Goal: Transaction & Acquisition: Purchase product/service

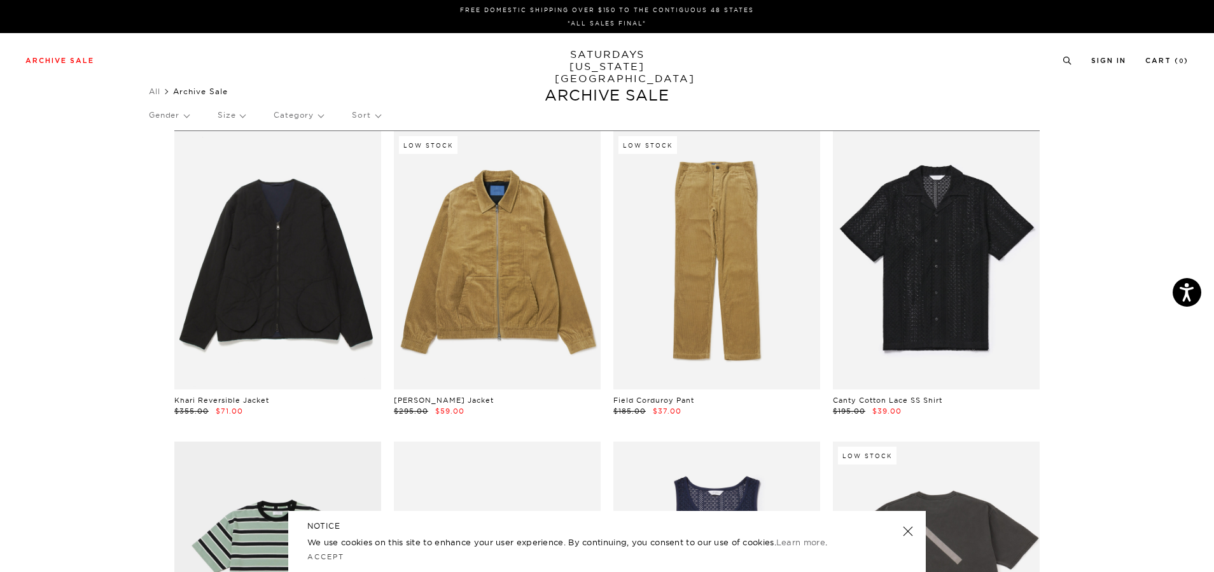
click at [165, 113] on p "Gender" at bounding box center [169, 115] width 40 height 29
click at [158, 158] on p "Mens" at bounding box center [187, 159] width 76 height 17
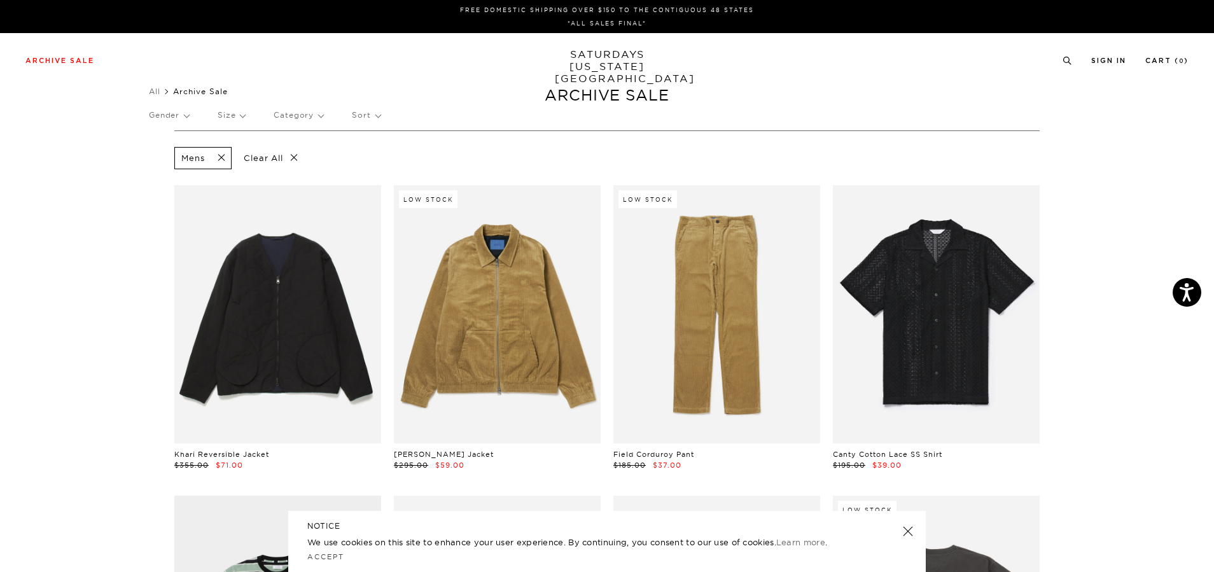
click at [242, 110] on p "Size" at bounding box center [231, 115] width 27 height 29
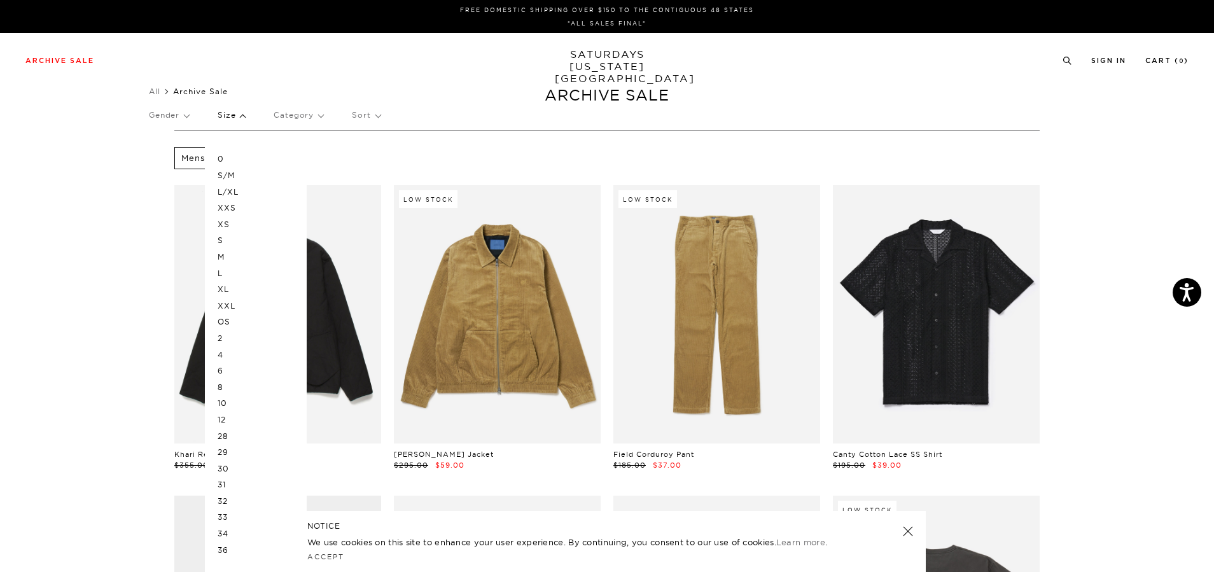
click at [224, 277] on p "L" at bounding box center [256, 273] width 76 height 17
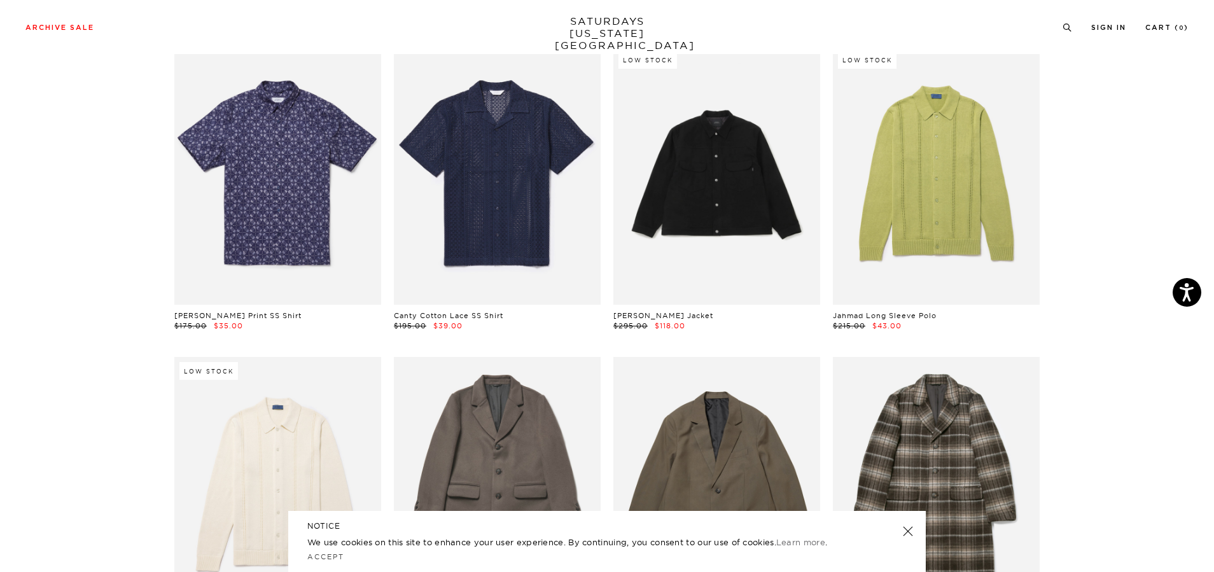
scroll to position [2926, 0]
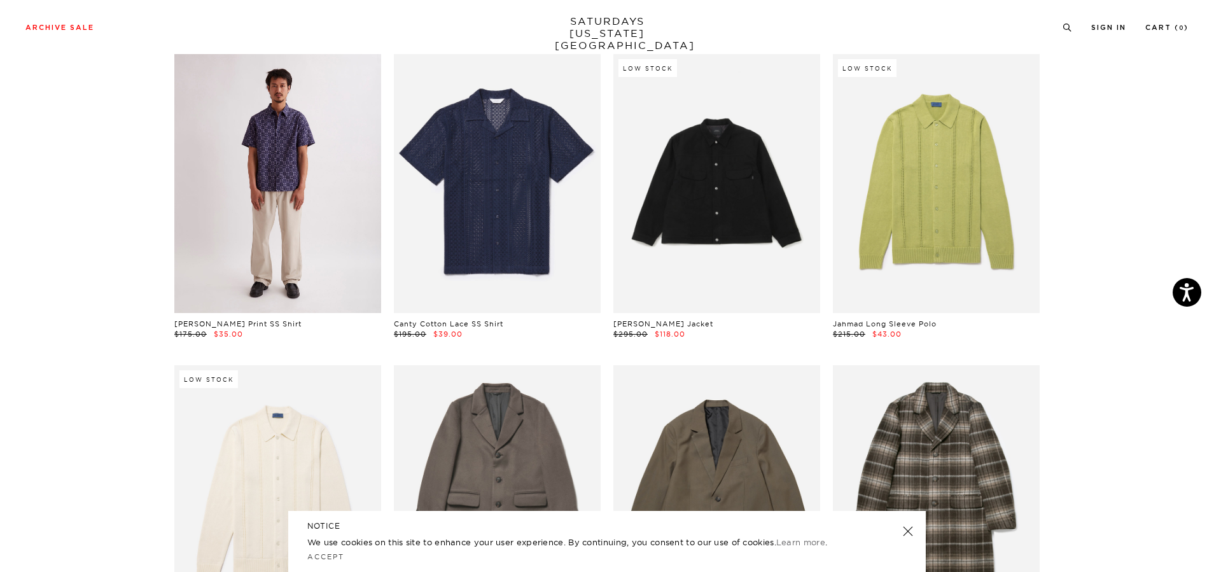
click at [286, 221] on link at bounding box center [277, 183] width 207 height 258
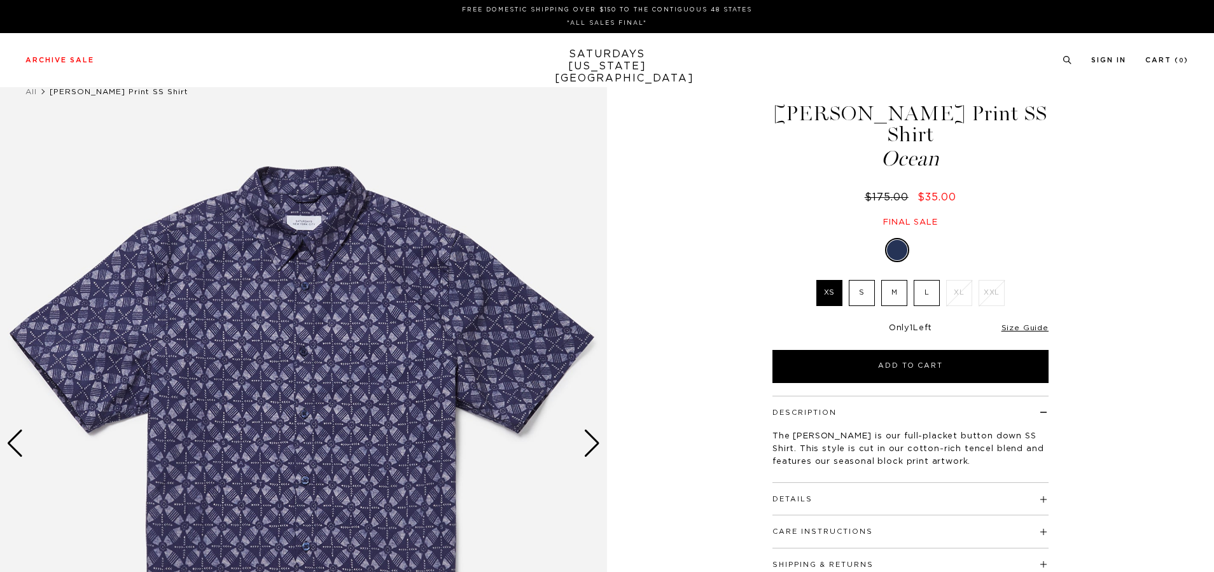
click at [929, 280] on label "L" at bounding box center [926, 293] width 26 height 26
click at [0, 0] on input "L" at bounding box center [0, 0] width 0 height 0
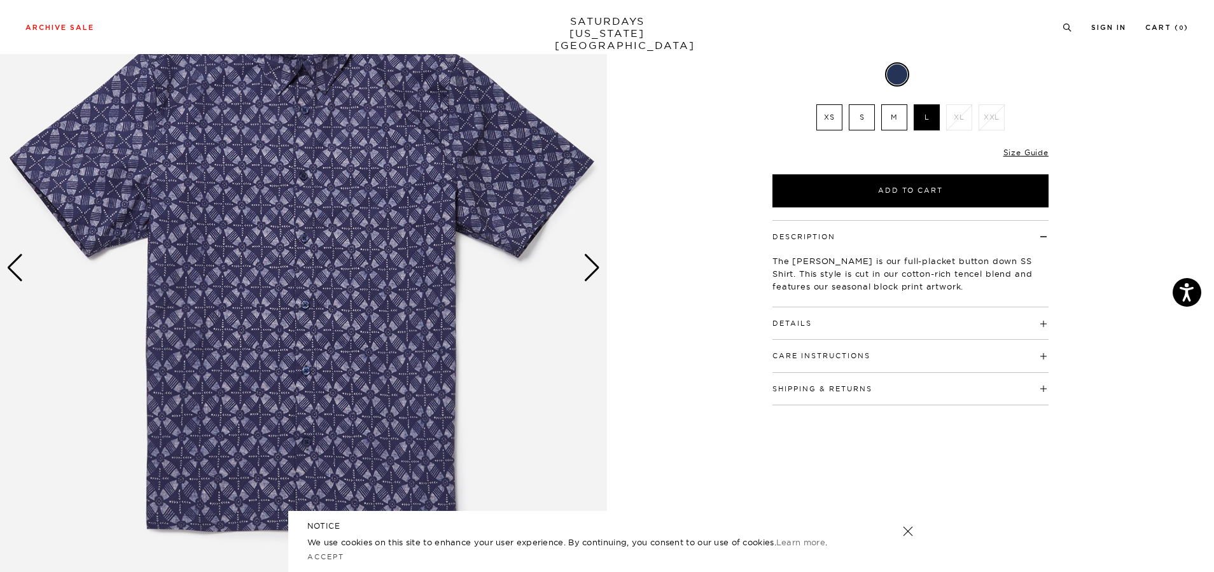
scroll to position [191, 0]
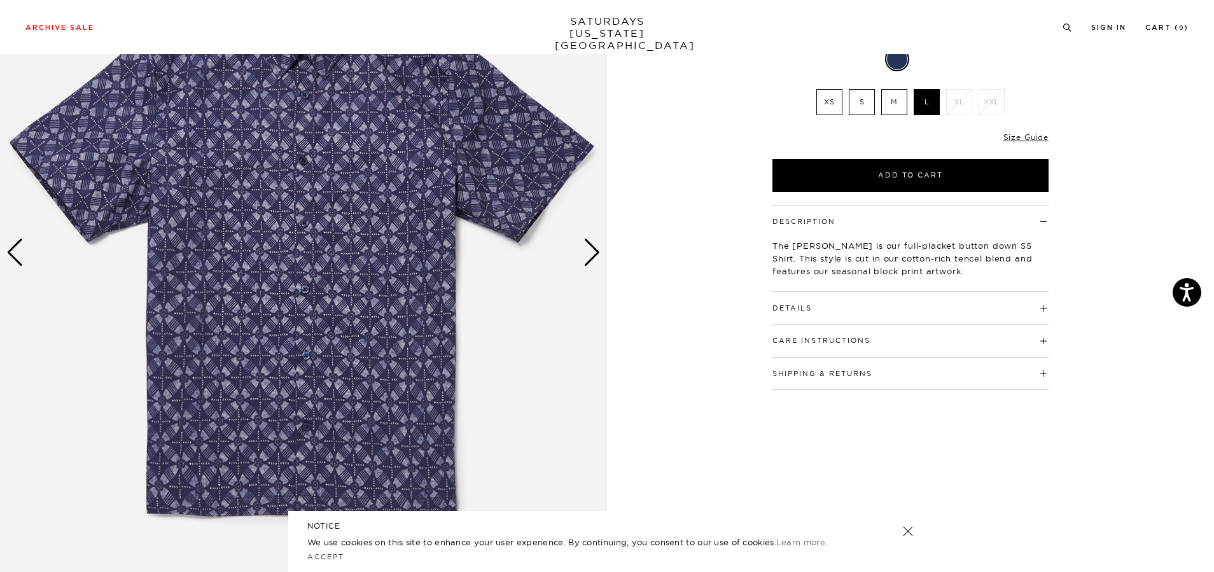
click at [1045, 292] on h4 "Details" at bounding box center [910, 302] width 276 height 21
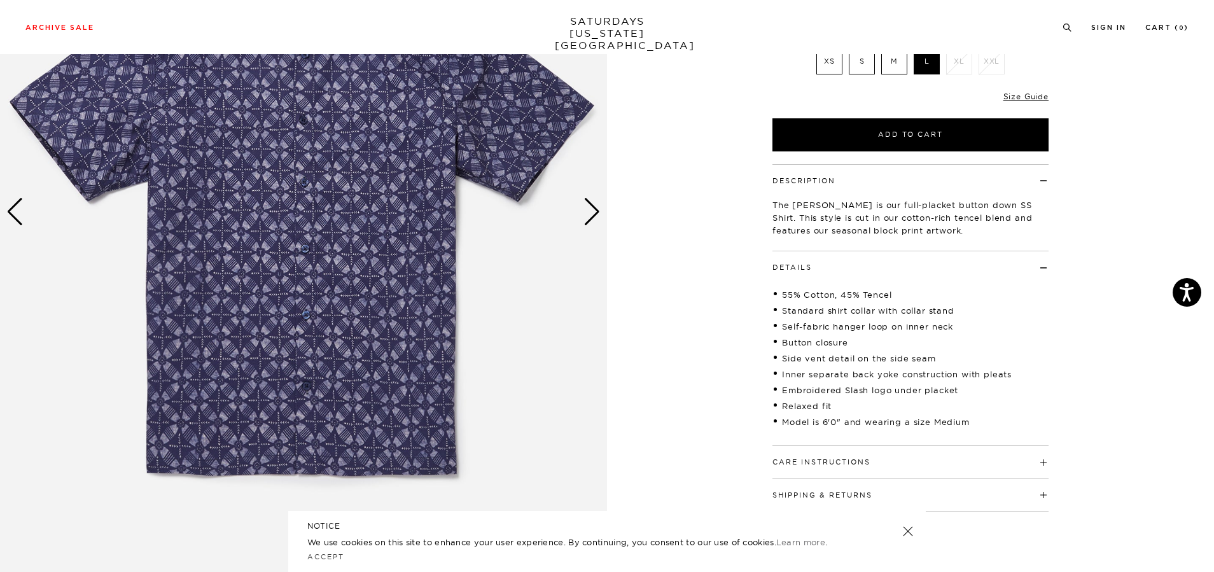
scroll to position [254, 0]
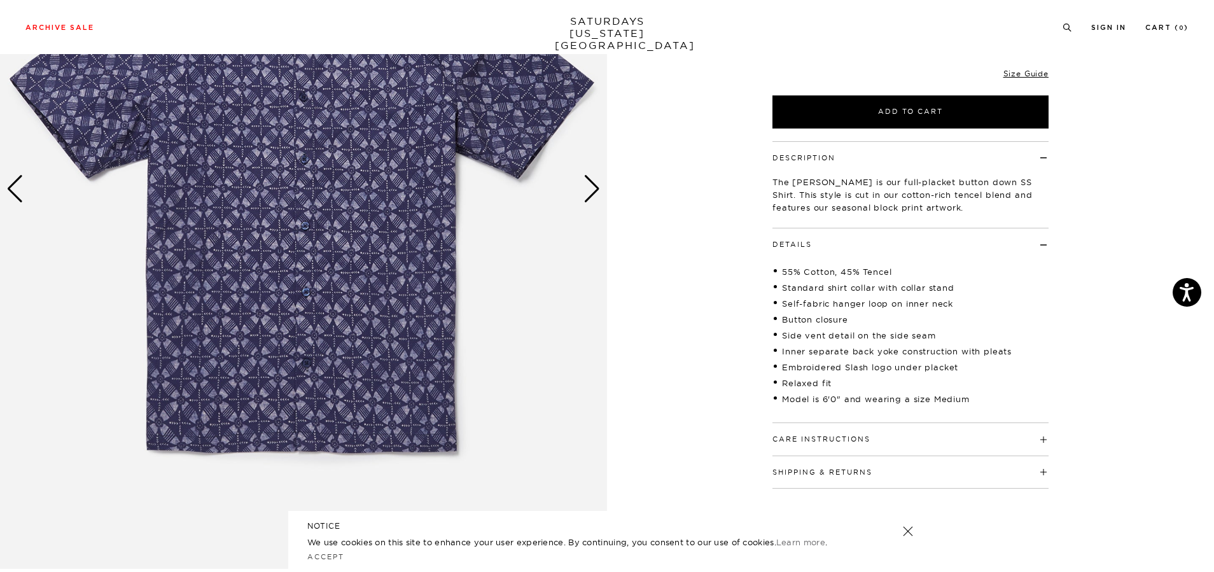
click at [1037, 443] on h4 "Care Instructions" at bounding box center [910, 433] width 276 height 21
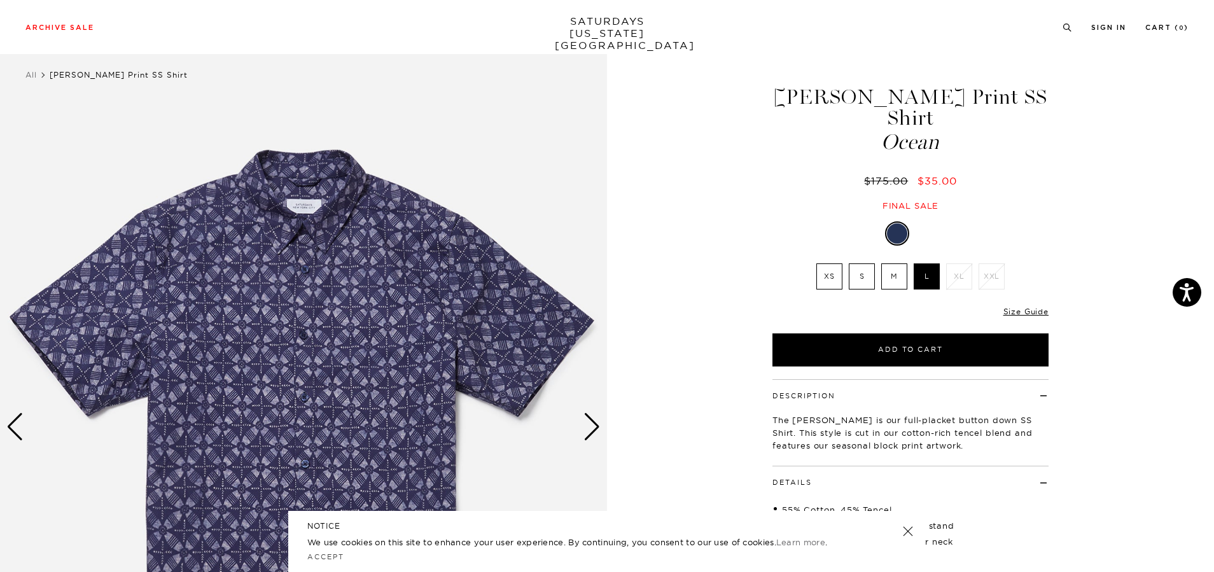
scroll to position [0, 0]
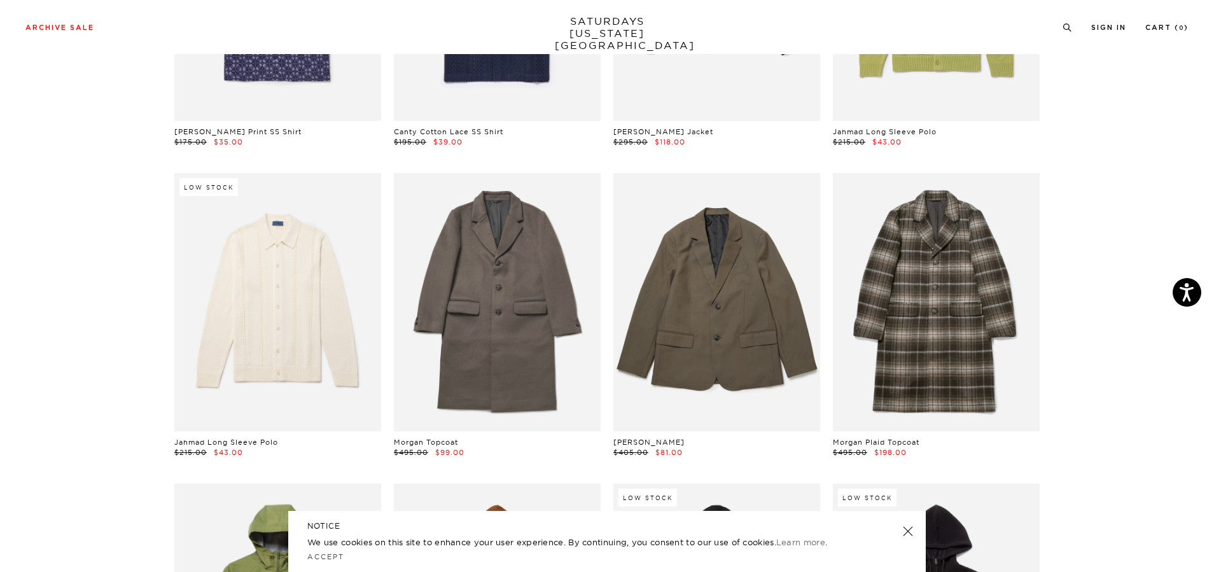
scroll to position [3117, 0]
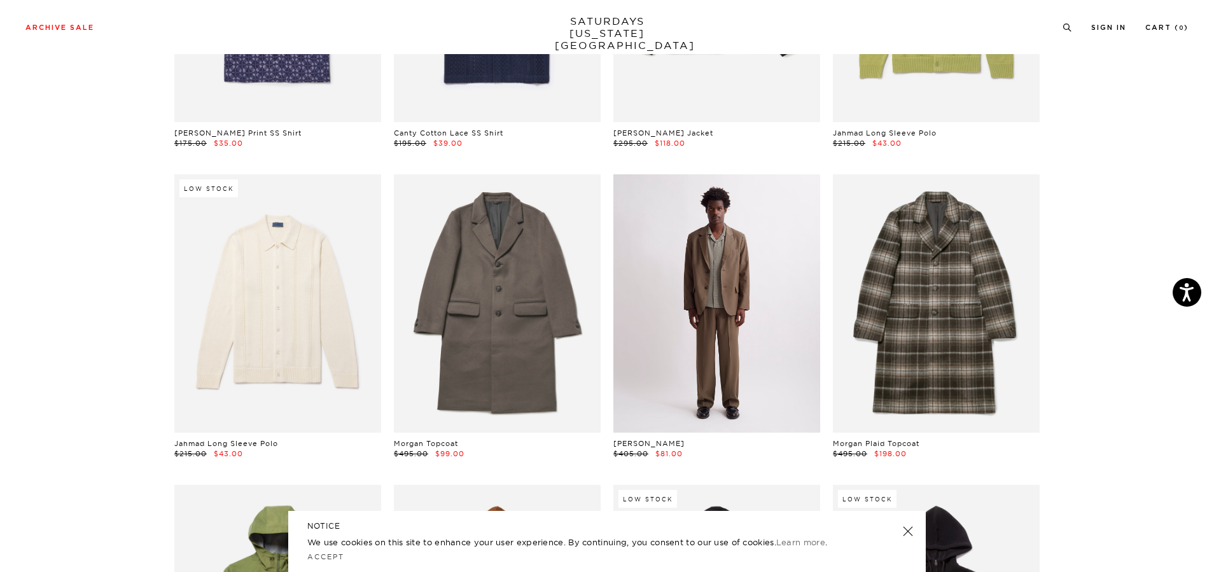
click at [710, 329] on link at bounding box center [716, 303] width 207 height 258
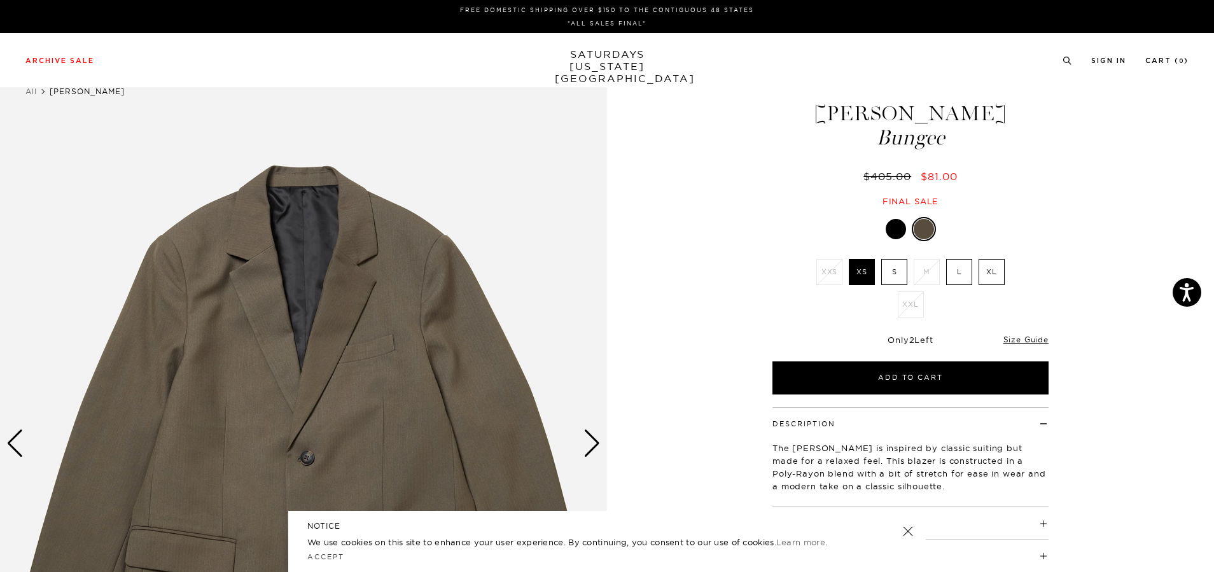
click at [959, 270] on label "L" at bounding box center [959, 272] width 26 height 26
click at [0, 0] on input "L" at bounding box center [0, 0] width 0 height 0
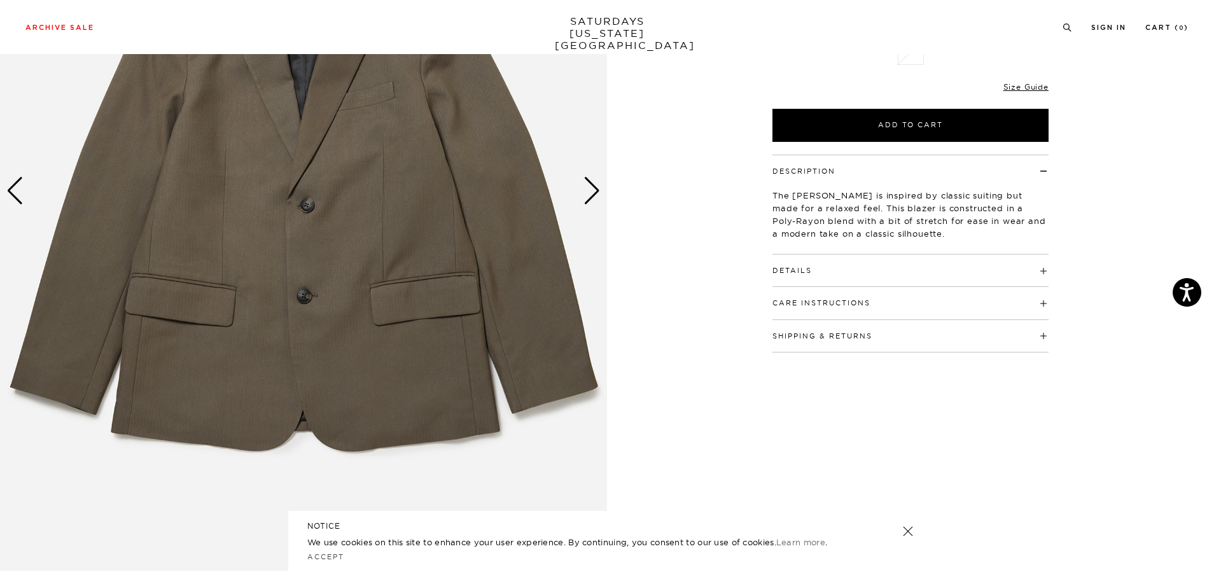
scroll to position [254, 0]
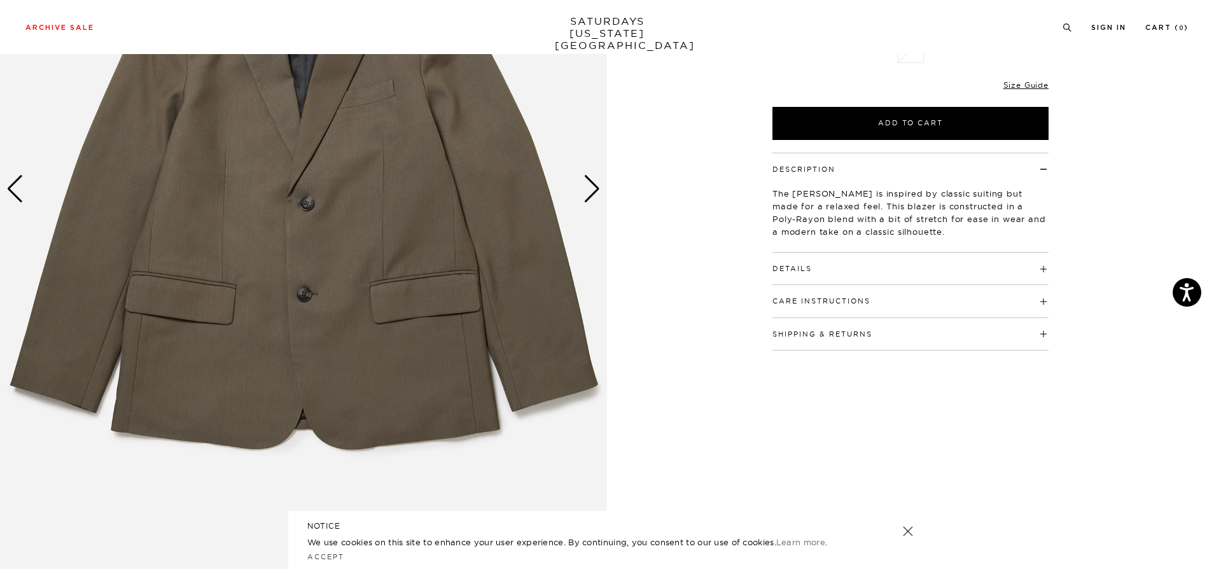
click at [812, 270] on span at bounding box center [812, 268] width 0 height 9
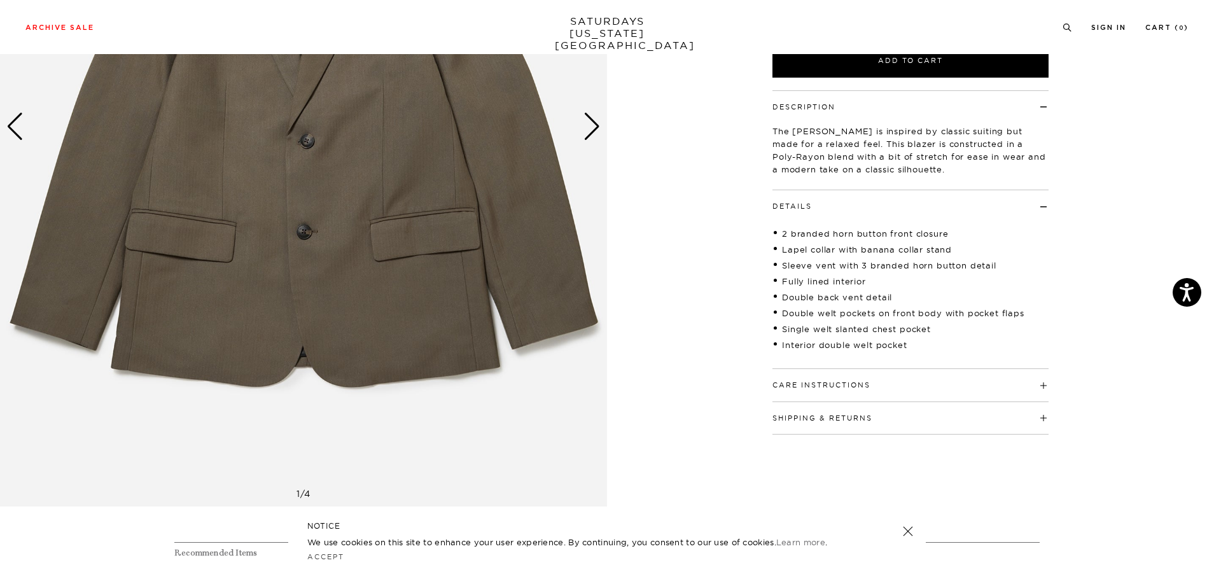
scroll to position [332, 0]
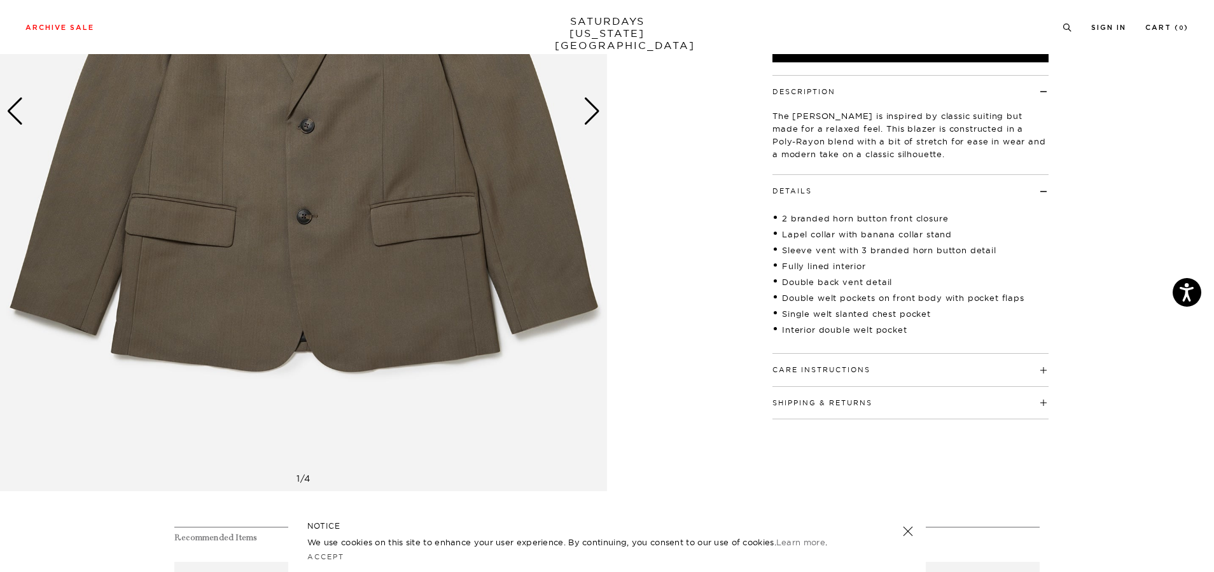
click at [1040, 375] on h4 "Care Instructions" at bounding box center [910, 364] width 276 height 21
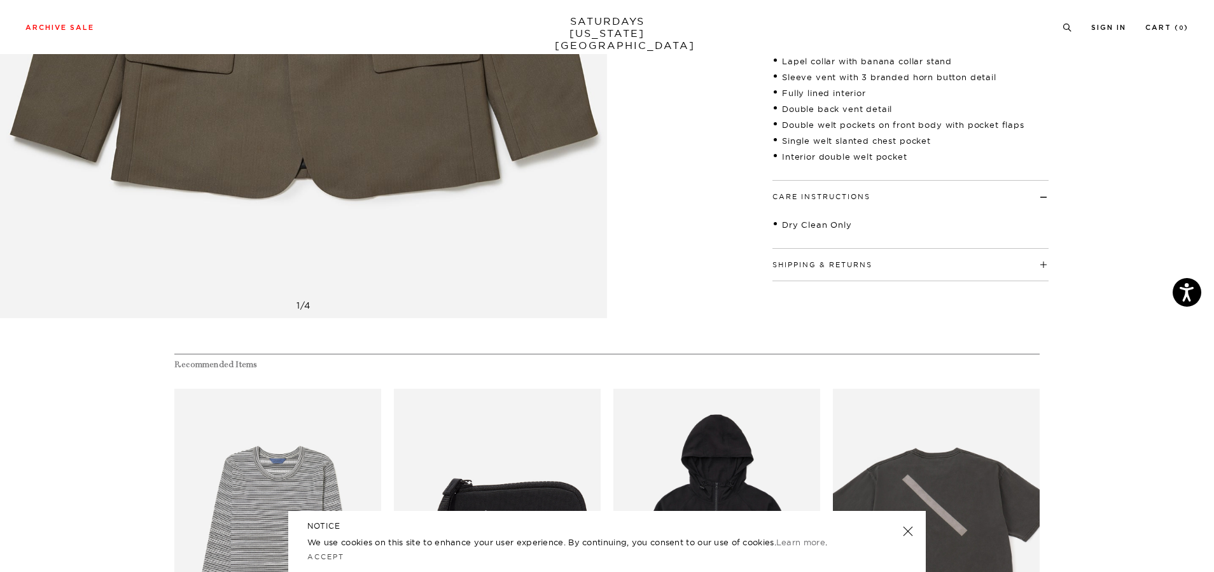
scroll to position [523, 0]
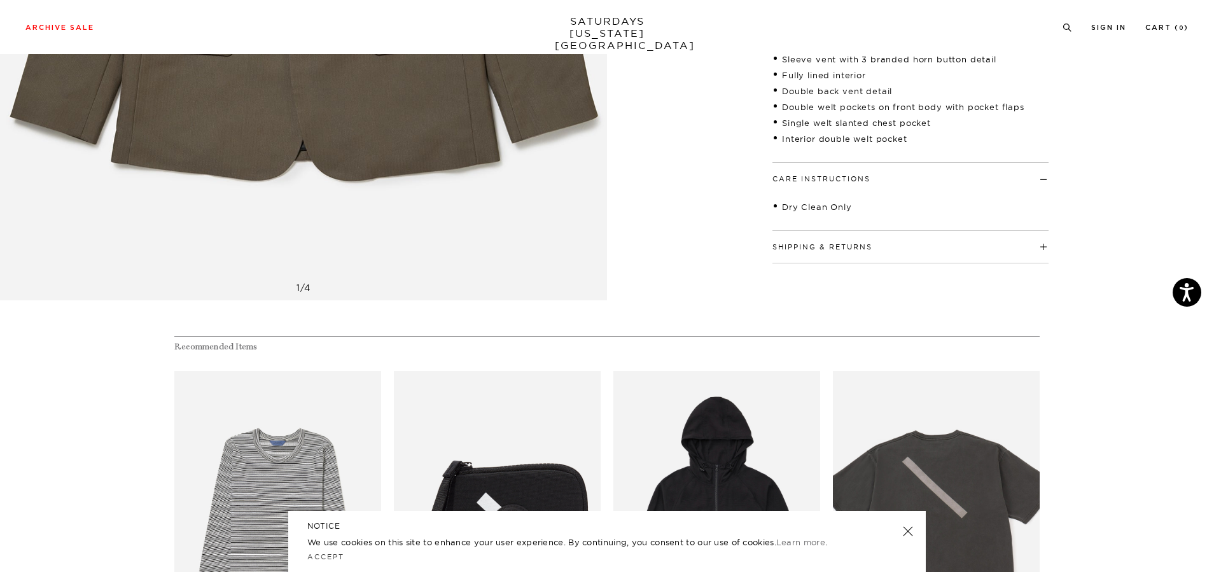
click at [1038, 252] on h4 "Shipping & Returns" at bounding box center [910, 241] width 276 height 21
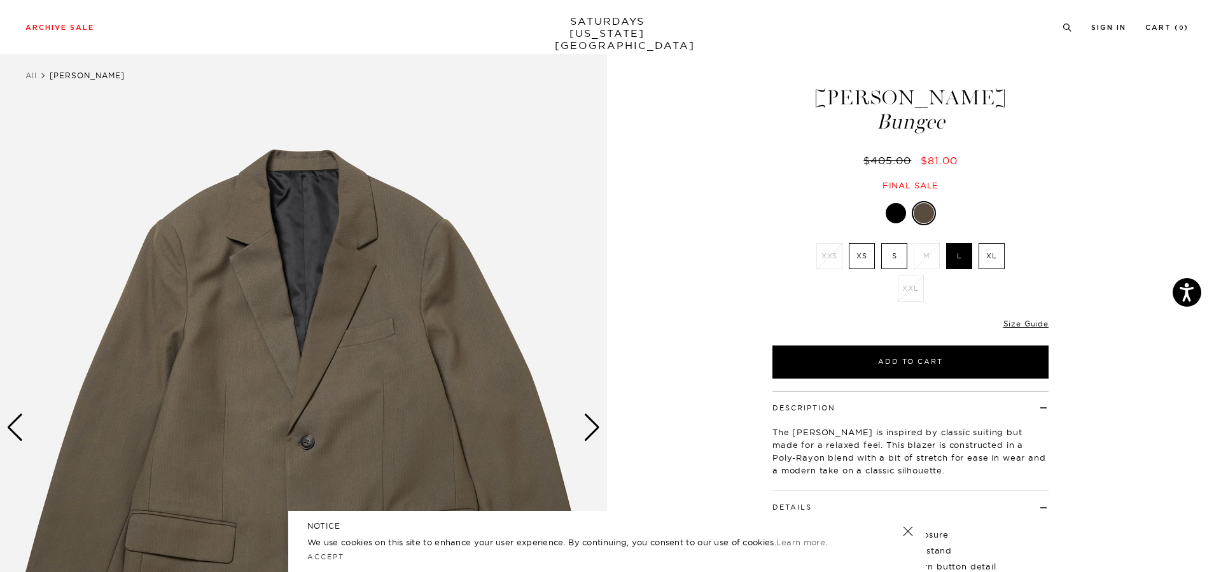
scroll to position [14, 0]
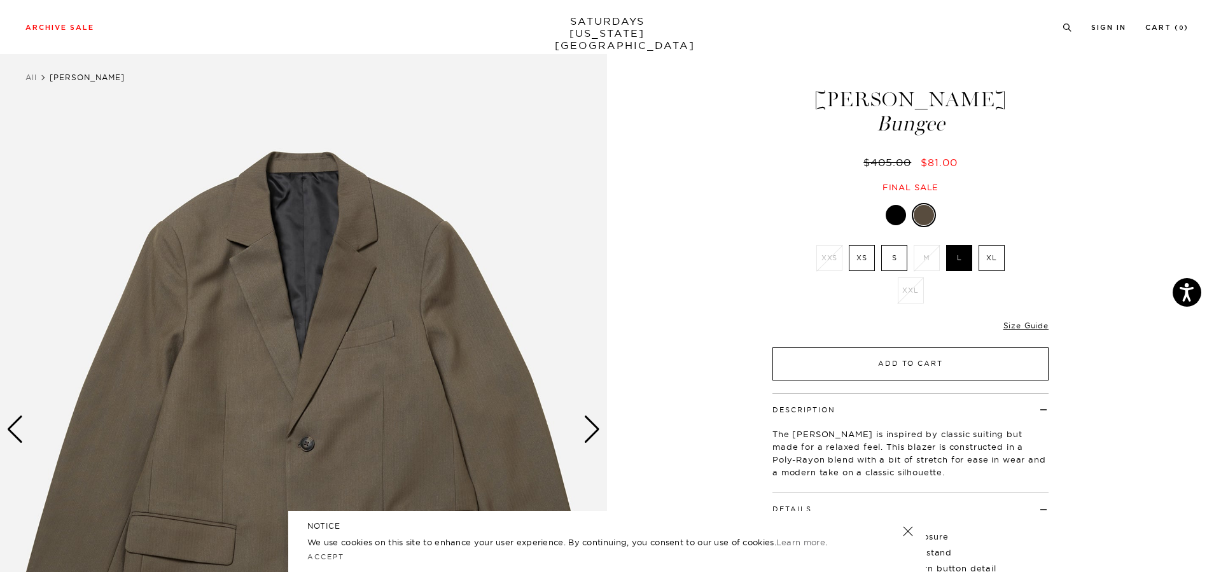
click at [976, 364] on button "Add to Cart" at bounding box center [910, 363] width 276 height 33
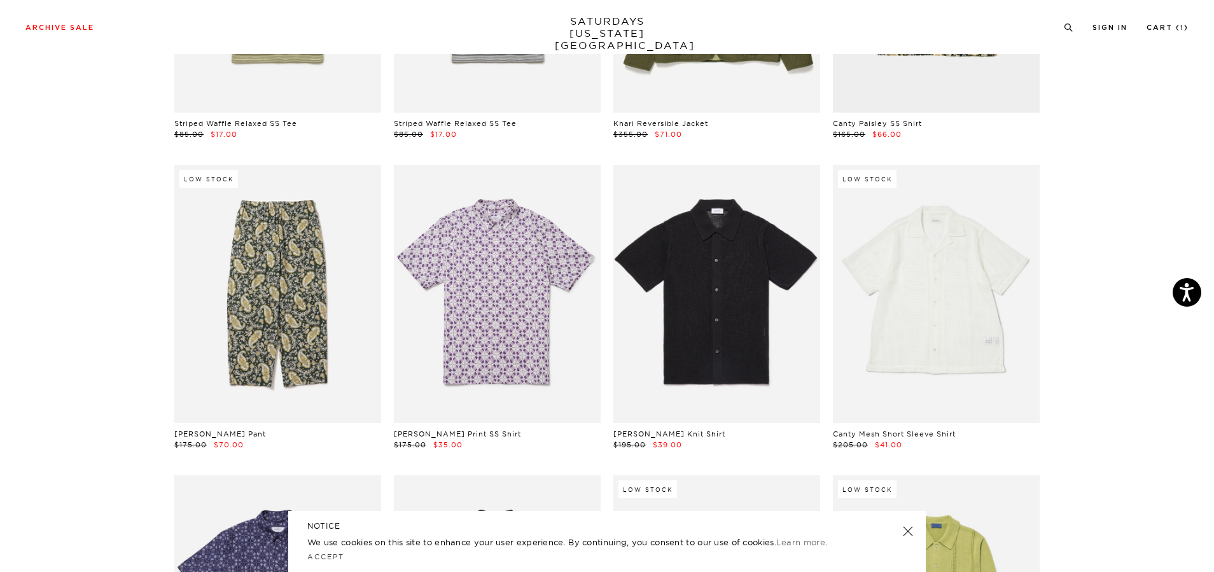
scroll to position [2544, 0]
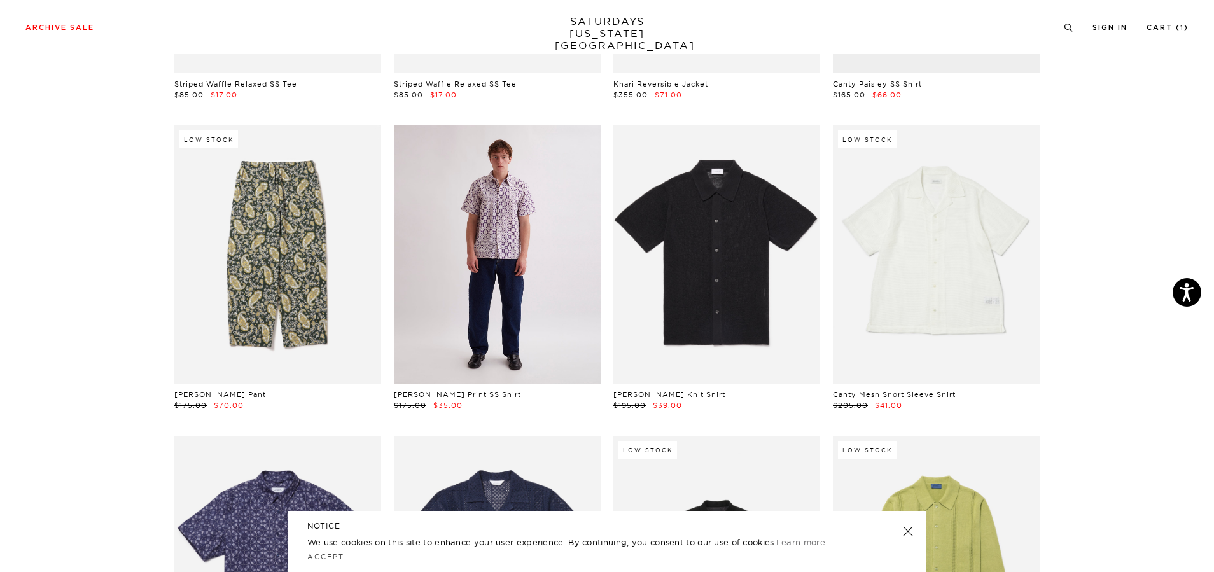
click at [510, 224] on link at bounding box center [497, 254] width 207 height 258
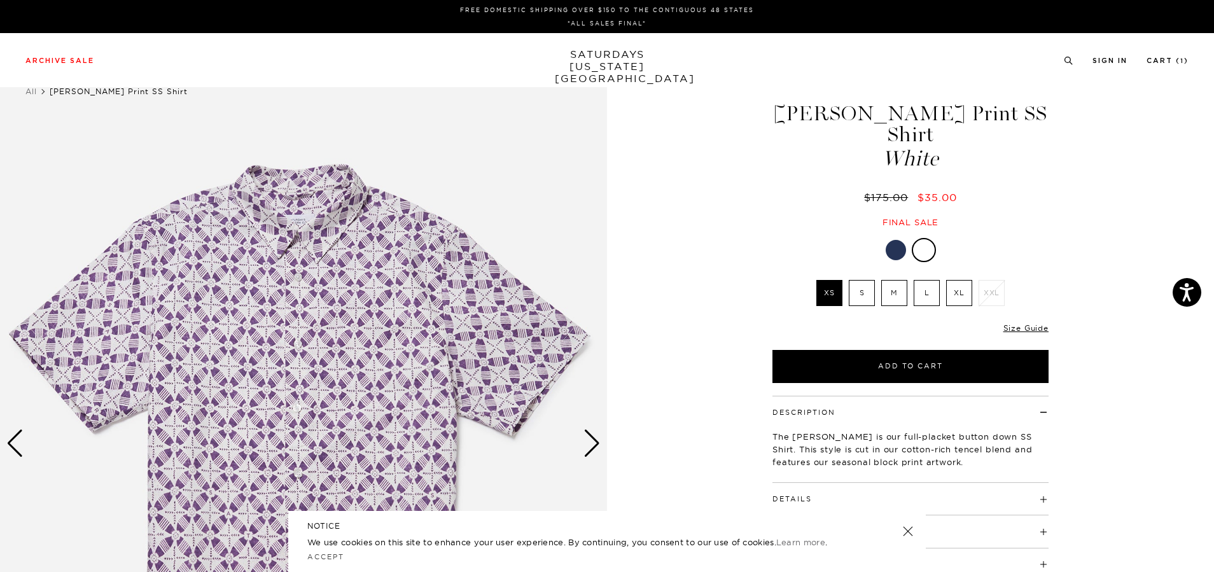
click at [928, 280] on label "L" at bounding box center [926, 293] width 26 height 26
click at [0, 0] on input "L" at bounding box center [0, 0] width 0 height 0
click at [899, 240] on div at bounding box center [895, 250] width 20 height 20
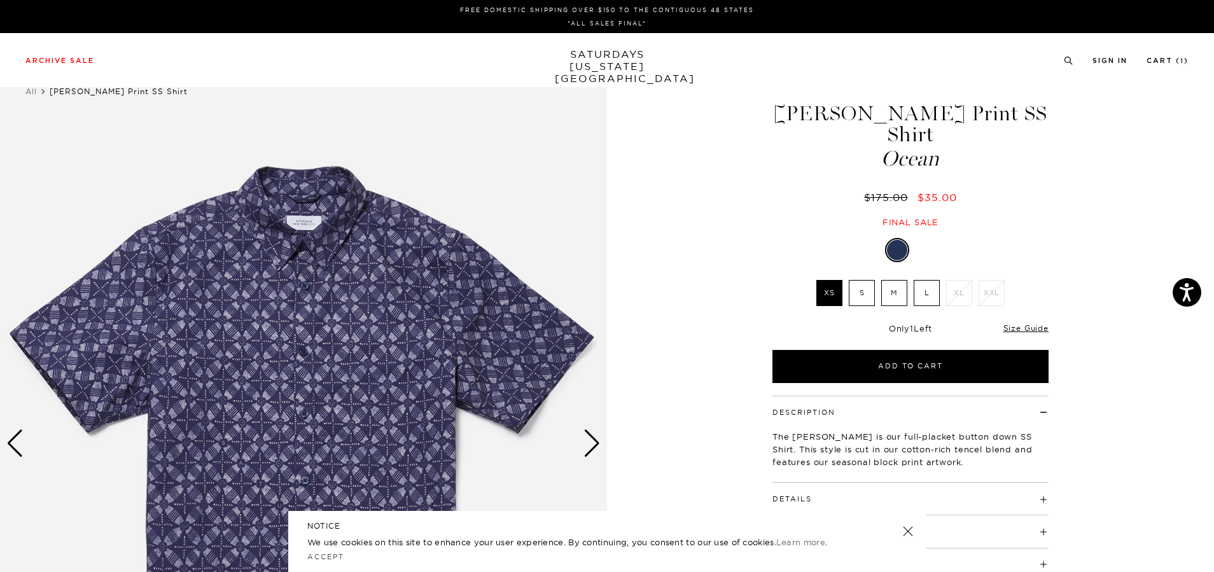
click at [923, 280] on label "L" at bounding box center [926, 293] width 26 height 26
click at [0, 0] on input "L" at bounding box center [0, 0] width 0 height 0
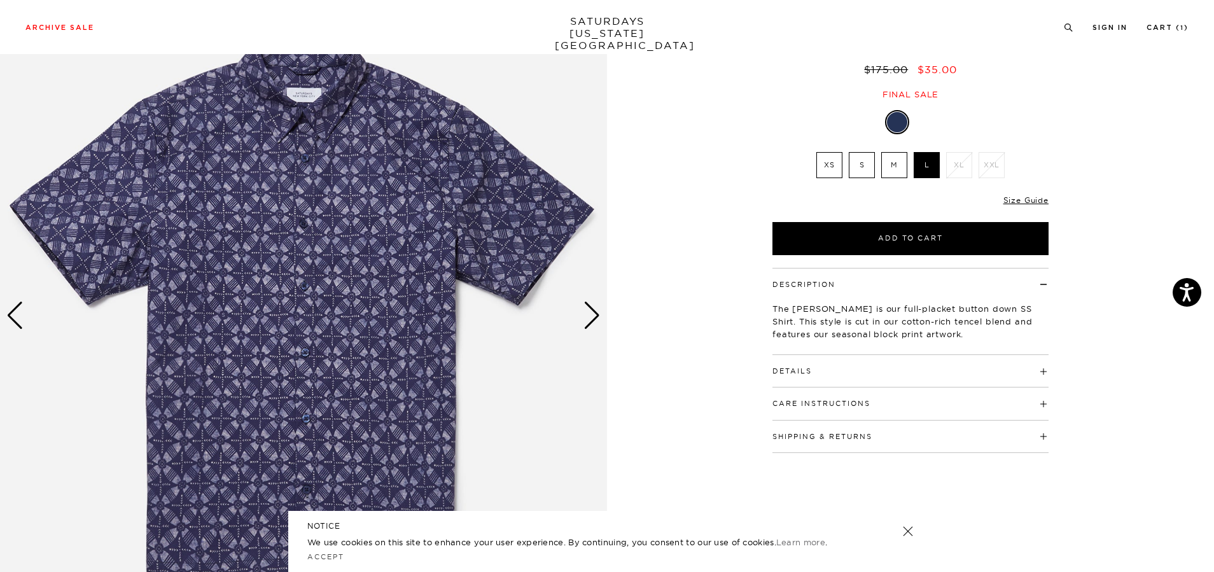
scroll to position [127, 0]
click at [591, 316] on div "Next slide" at bounding box center [591, 316] width 17 height 28
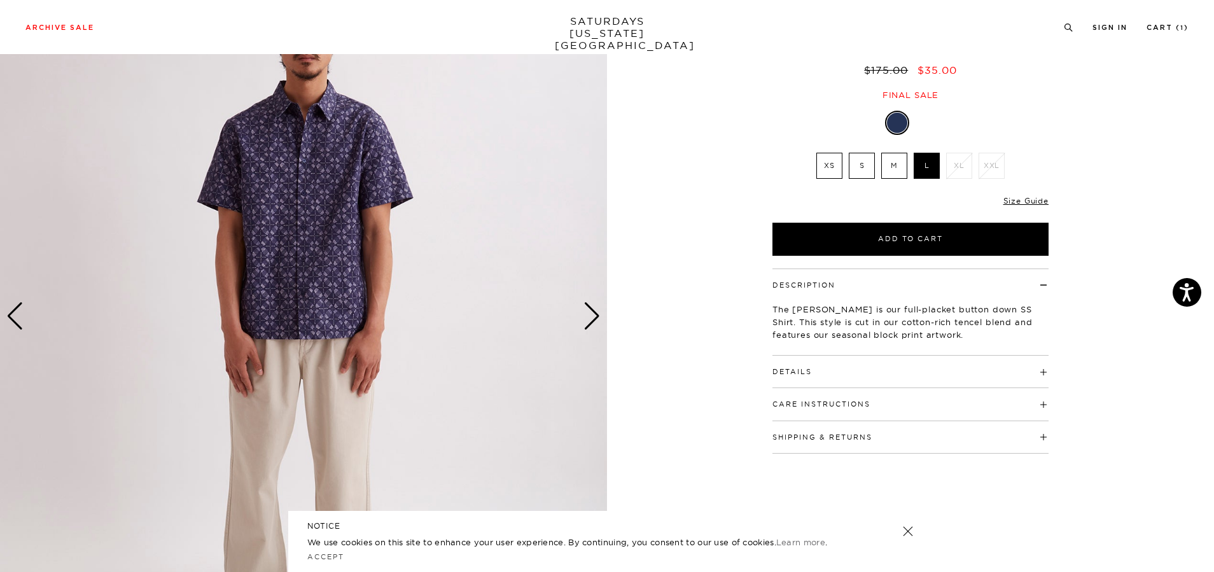
click at [591, 316] on div "Next slide" at bounding box center [591, 316] width 17 height 28
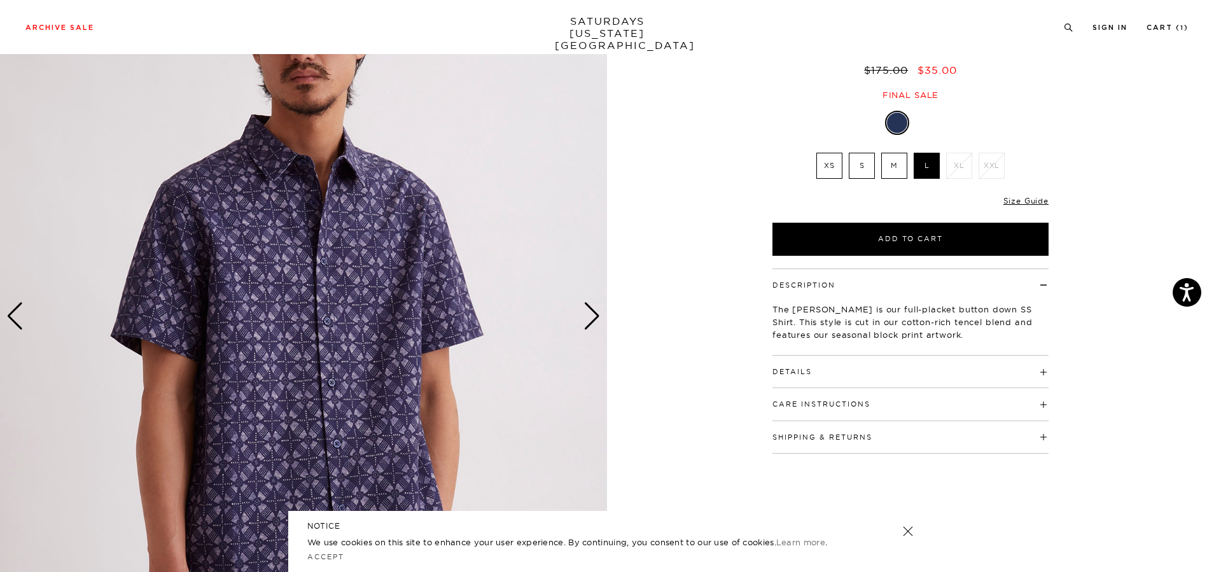
click at [591, 316] on div "Next slide" at bounding box center [591, 316] width 17 height 28
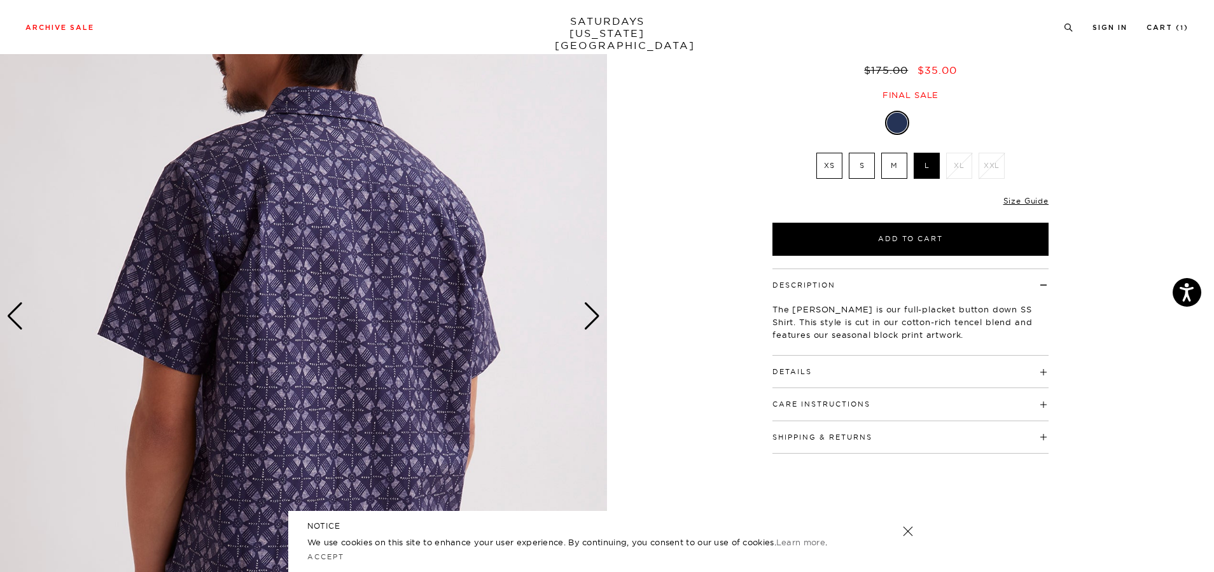
click at [591, 316] on div "Next slide" at bounding box center [591, 316] width 17 height 28
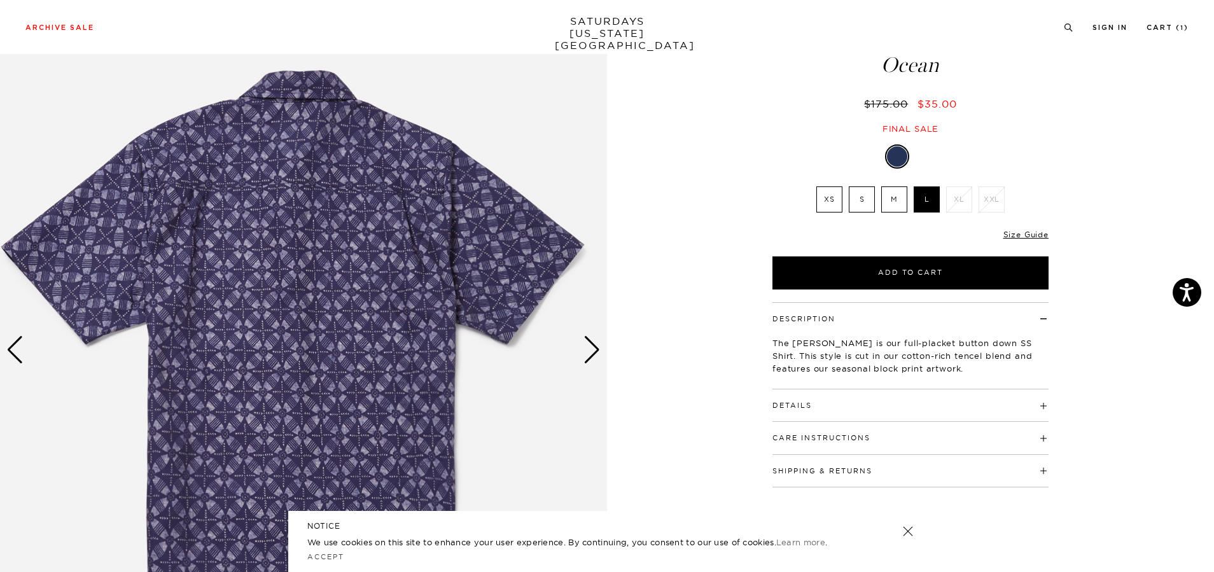
scroll to position [64, 0]
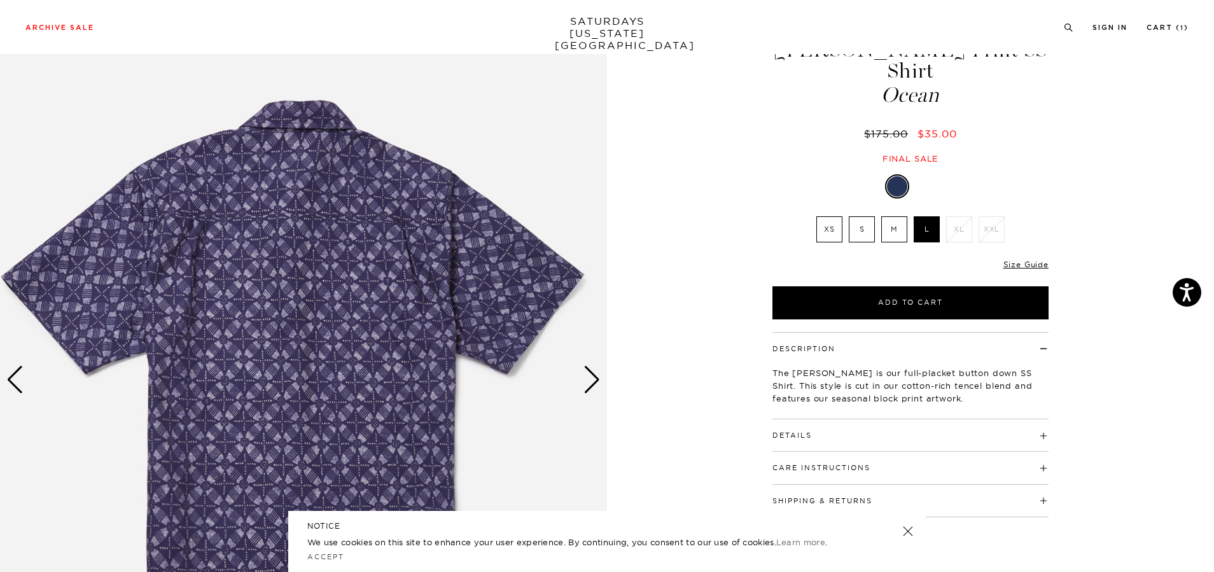
click at [923, 176] on div at bounding box center [925, 186] width 20 height 20
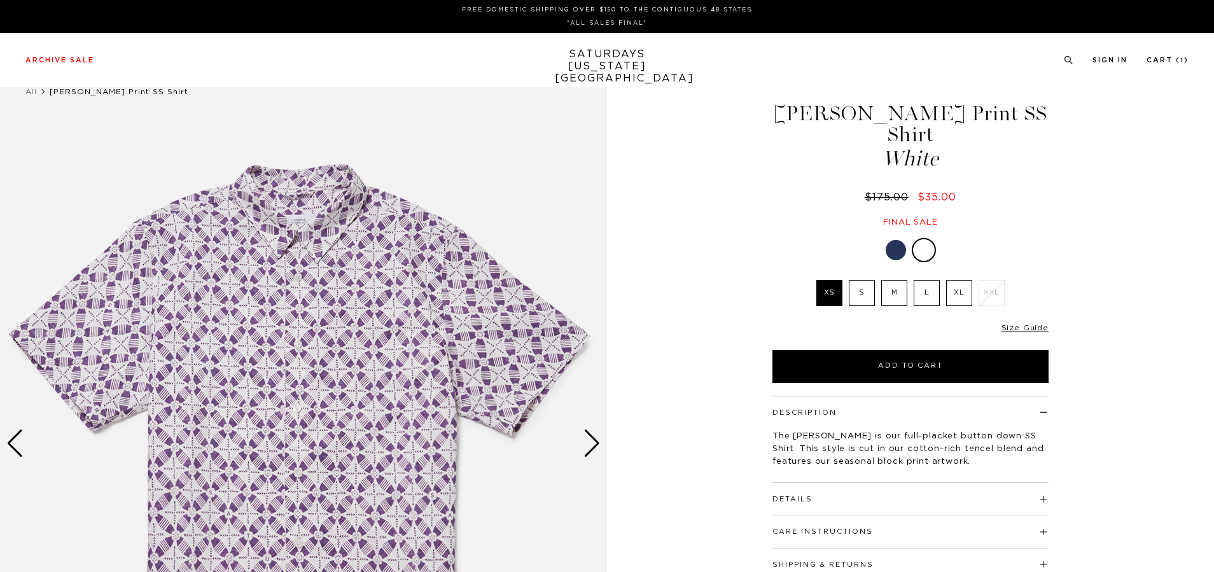
click at [920, 281] on label "L" at bounding box center [926, 293] width 26 height 26
click at [0, 0] on input "L" at bounding box center [0, 0] width 0 height 0
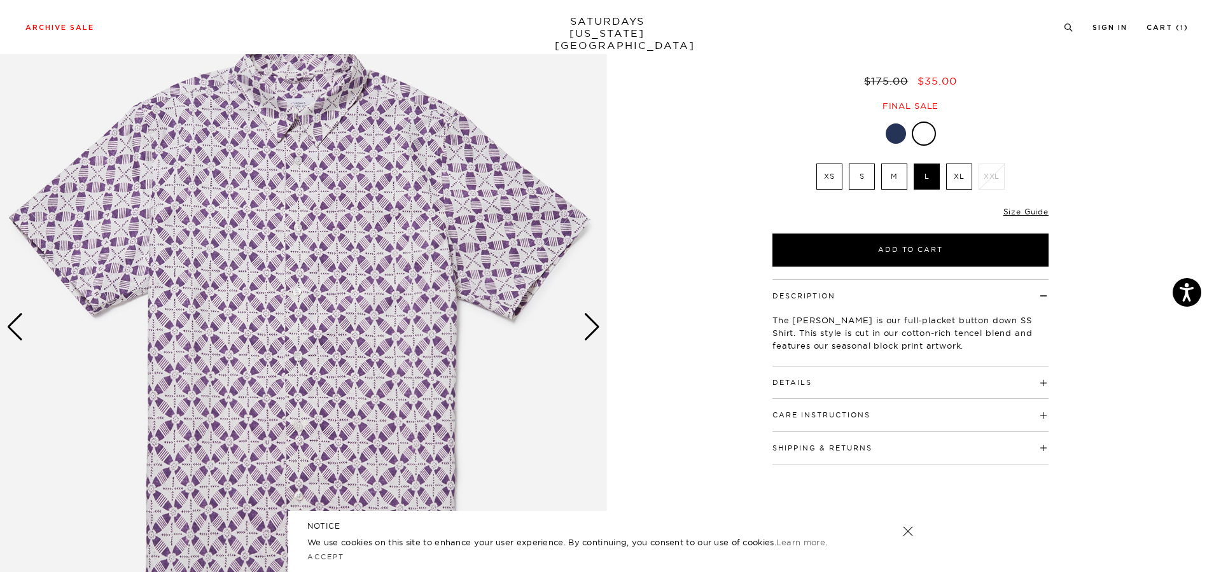
scroll to position [127, 0]
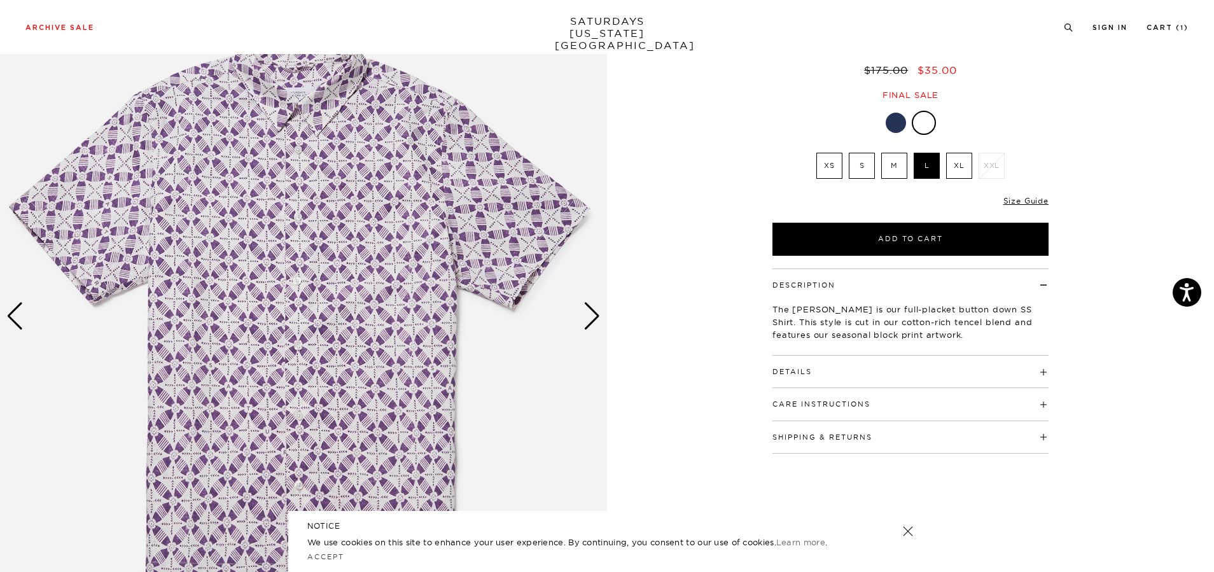
click at [588, 316] on div "Next slide" at bounding box center [591, 316] width 17 height 28
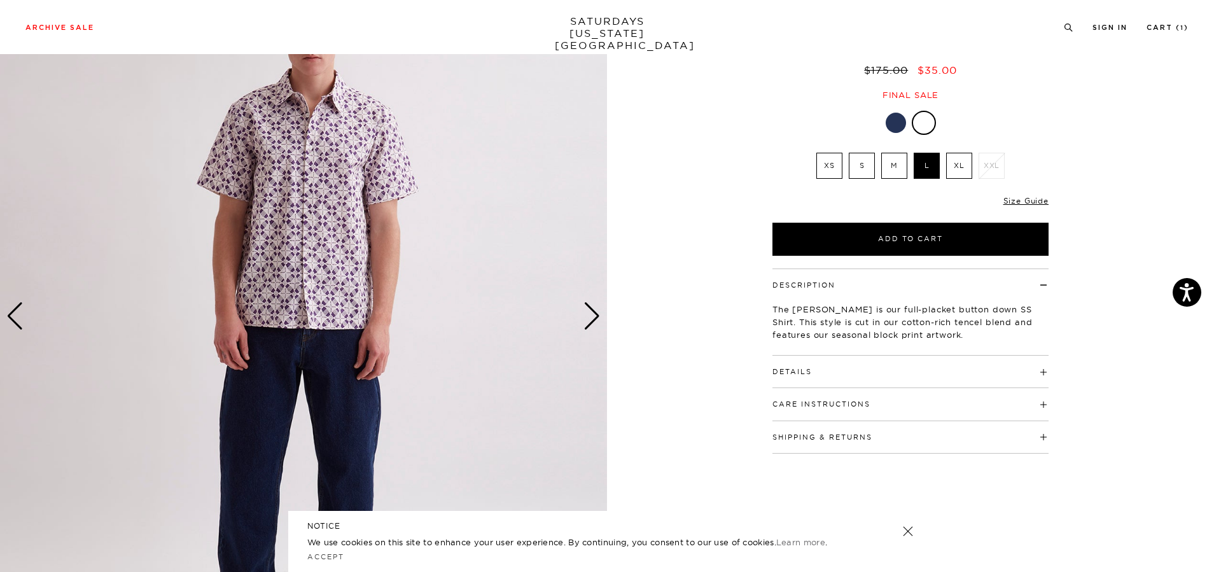
click at [588, 316] on div "Next slide" at bounding box center [591, 316] width 17 height 28
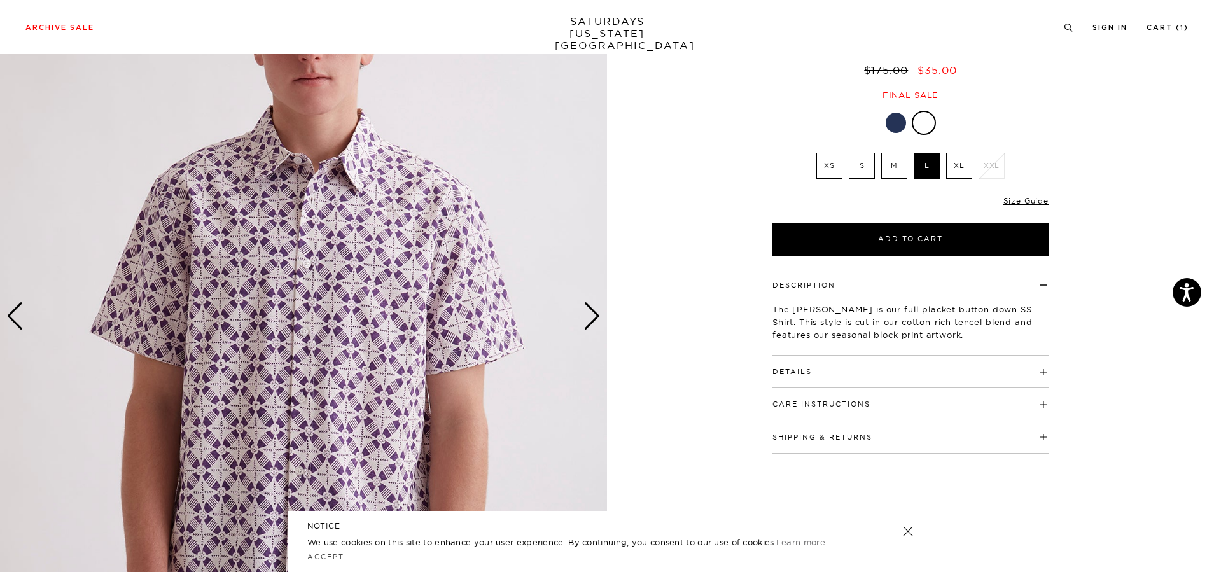
click at [588, 316] on div "Next slide" at bounding box center [591, 316] width 17 height 28
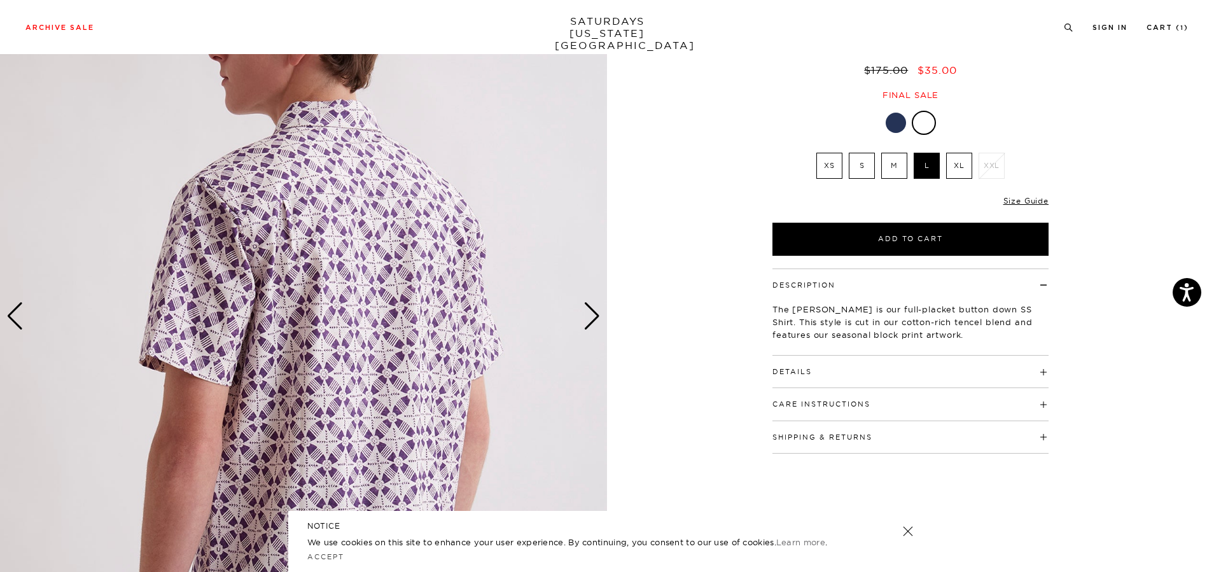
click at [588, 316] on div "Next slide" at bounding box center [591, 316] width 17 height 28
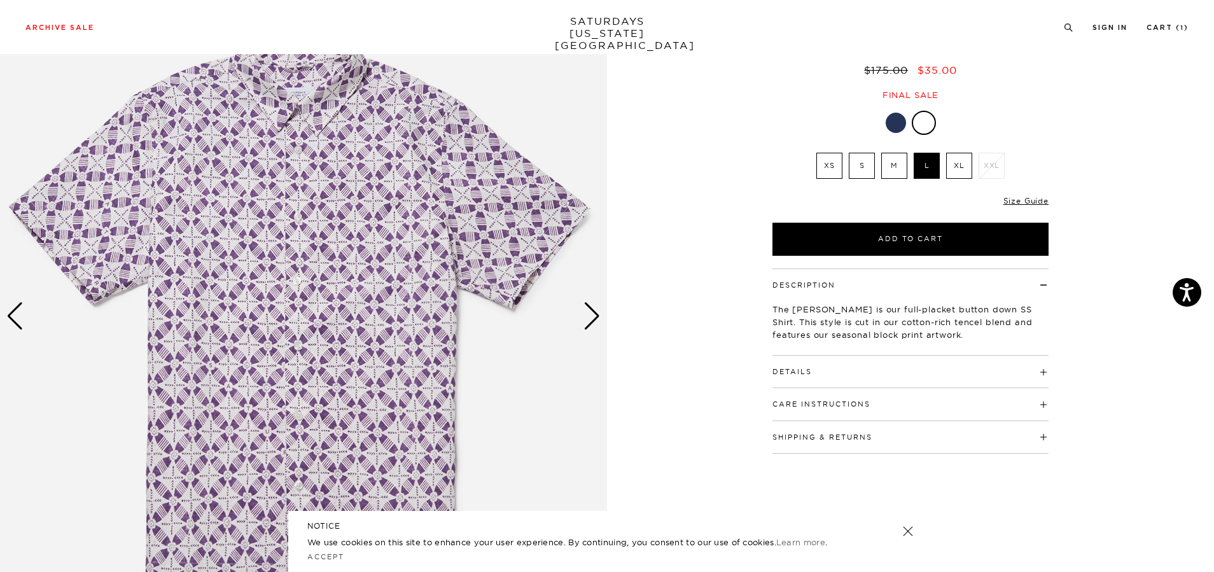
click at [588, 316] on div "Next slide" at bounding box center [591, 316] width 17 height 28
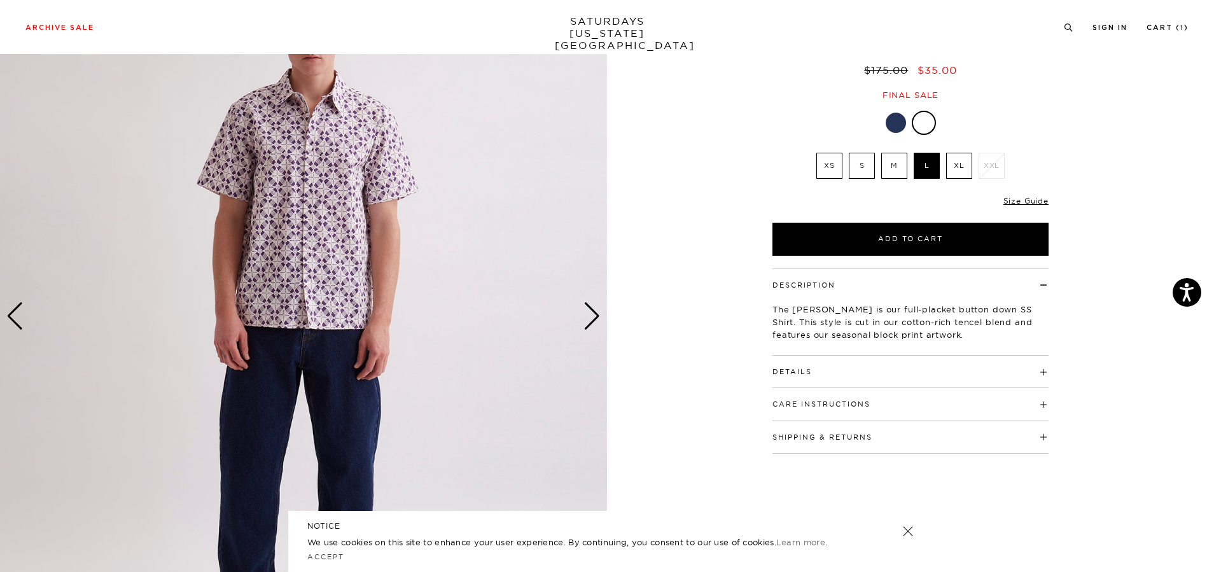
click at [588, 316] on div "Next slide" at bounding box center [591, 316] width 17 height 28
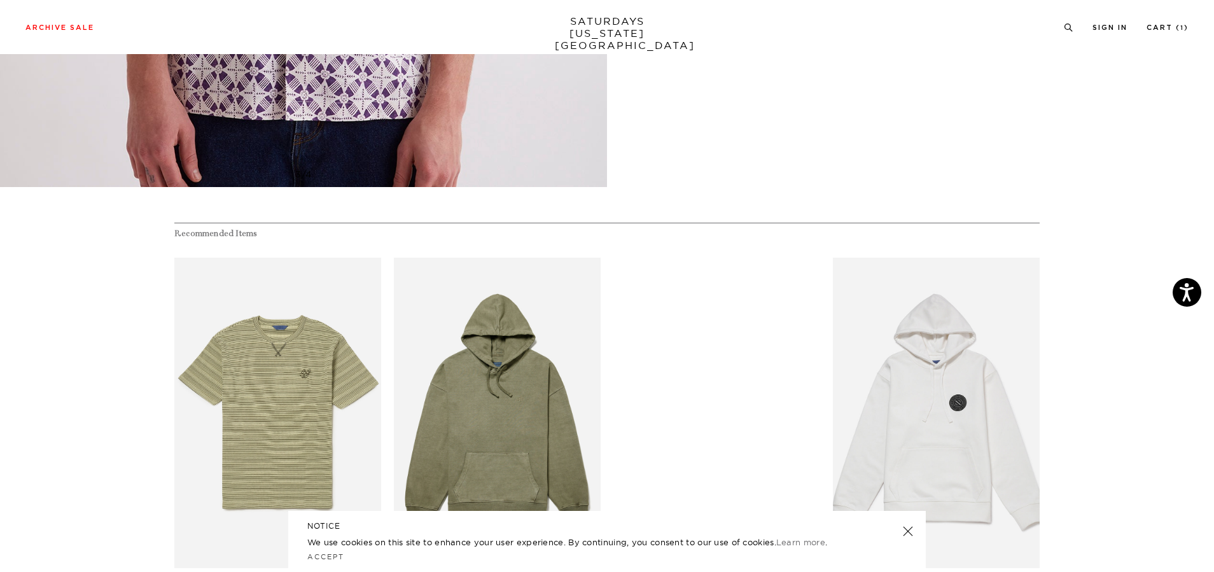
scroll to position [891, 0]
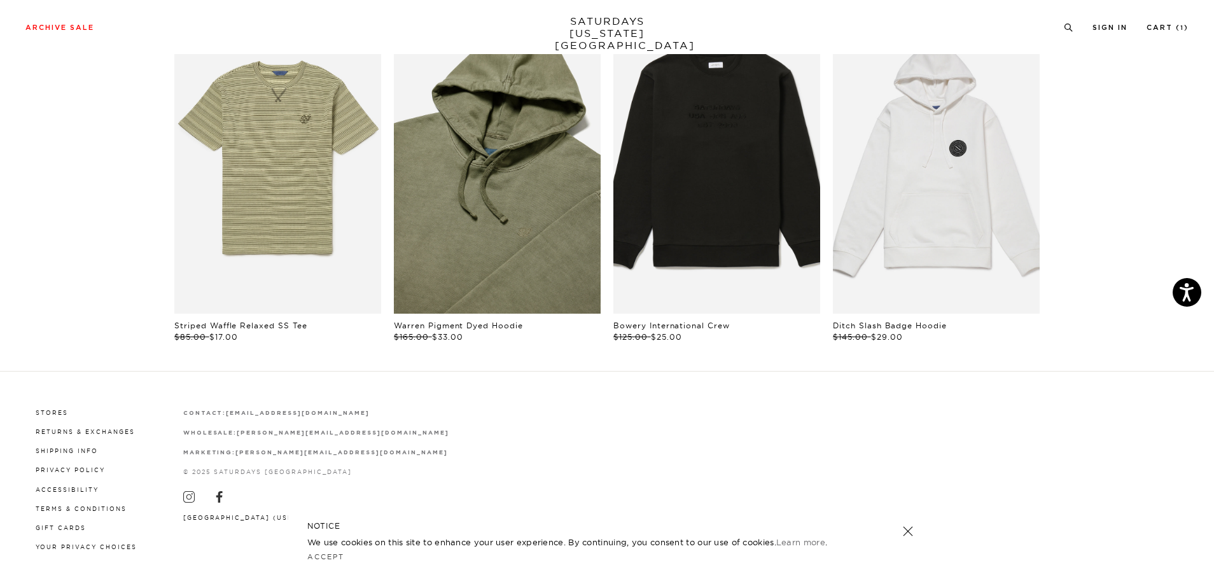
click at [483, 222] on link "files/BBM64270_sub05.jpg" at bounding box center [497, 158] width 207 height 310
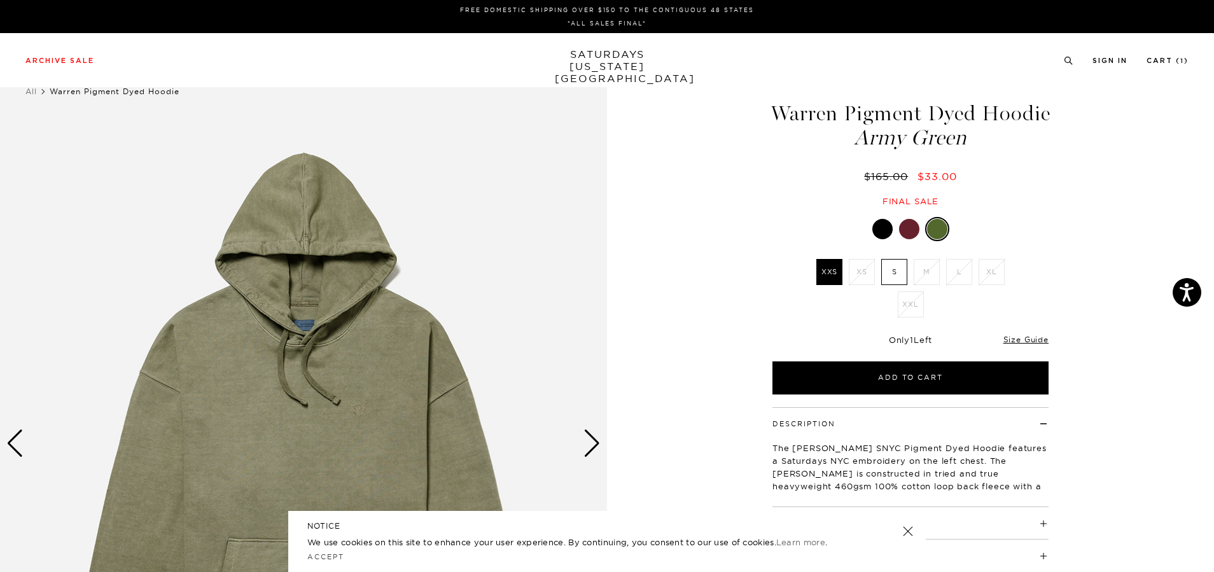
click at [905, 239] on div at bounding box center [909, 229] width 20 height 20
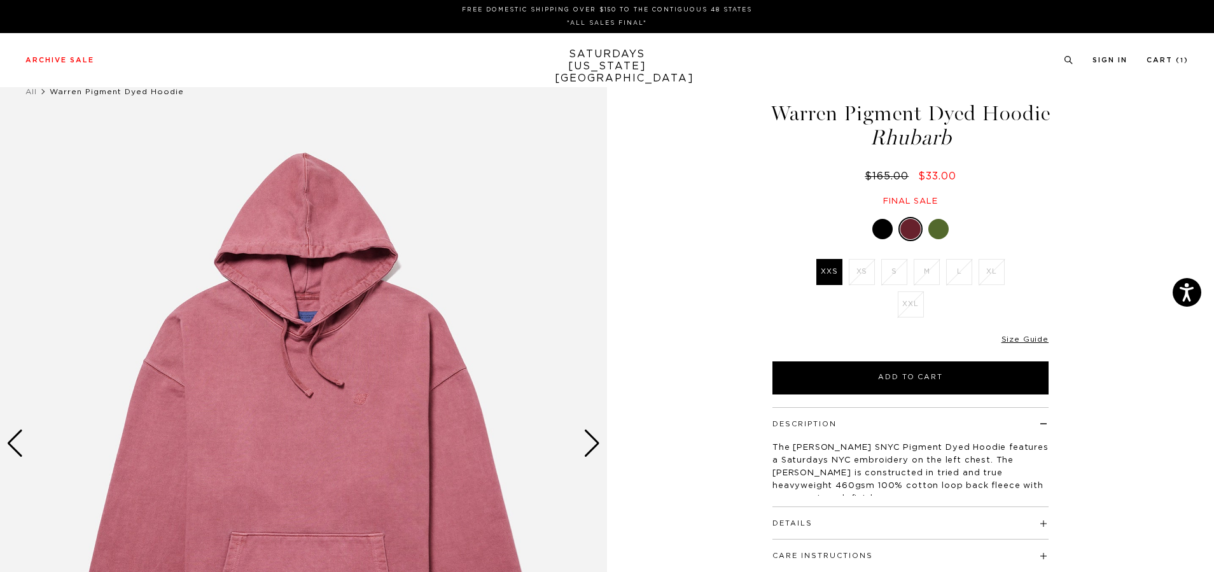
click at [872, 239] on div at bounding box center [882, 229] width 20 height 20
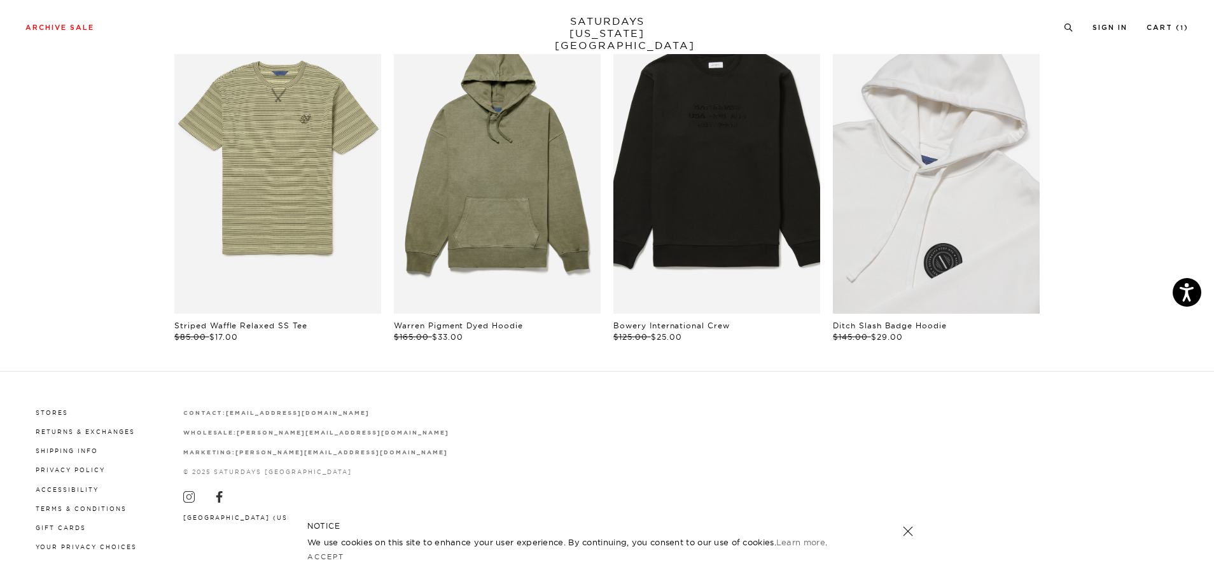
click at [934, 205] on link "files/BBM64600_sub02.jpg" at bounding box center [936, 158] width 207 height 310
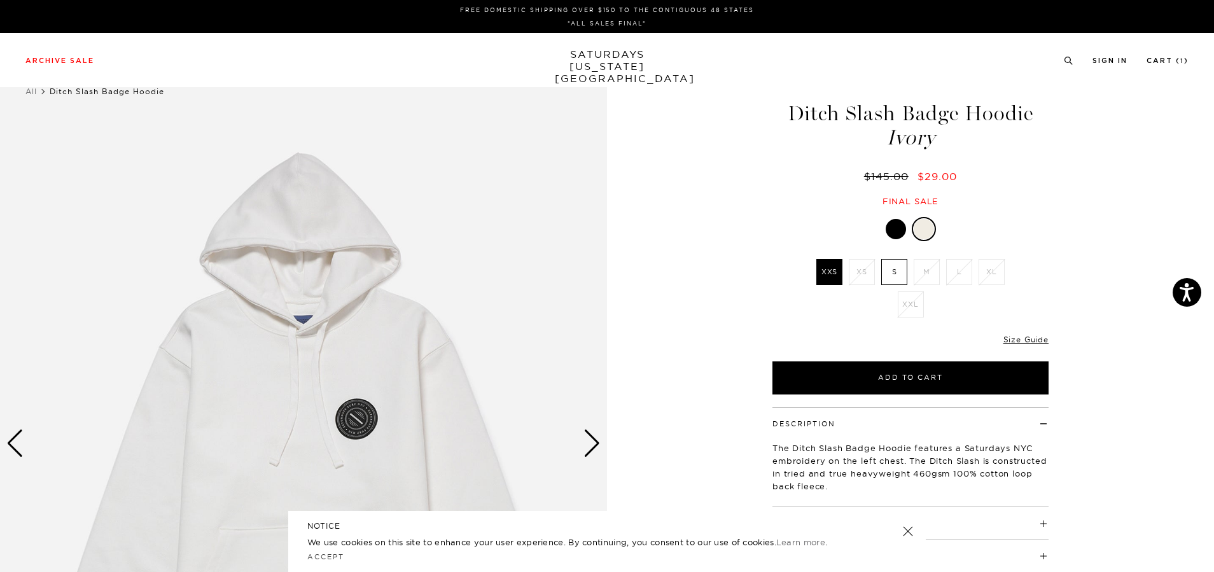
click at [892, 226] on div at bounding box center [895, 229] width 20 height 20
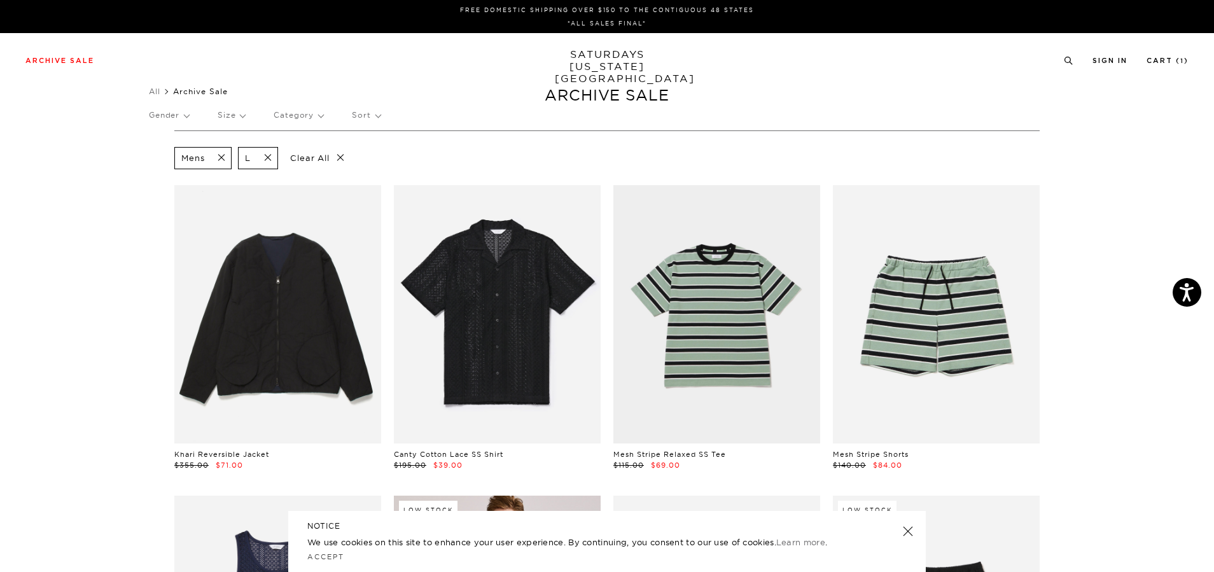
click at [268, 156] on span at bounding box center [264, 158] width 27 height 12
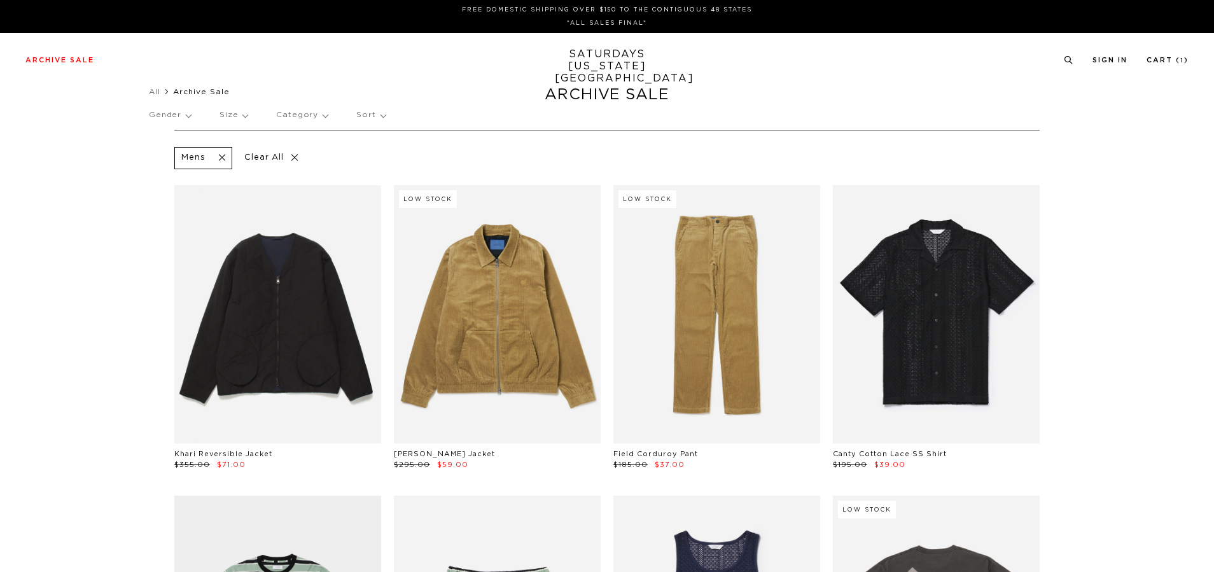
click at [320, 120] on p "Category" at bounding box center [302, 115] width 52 height 29
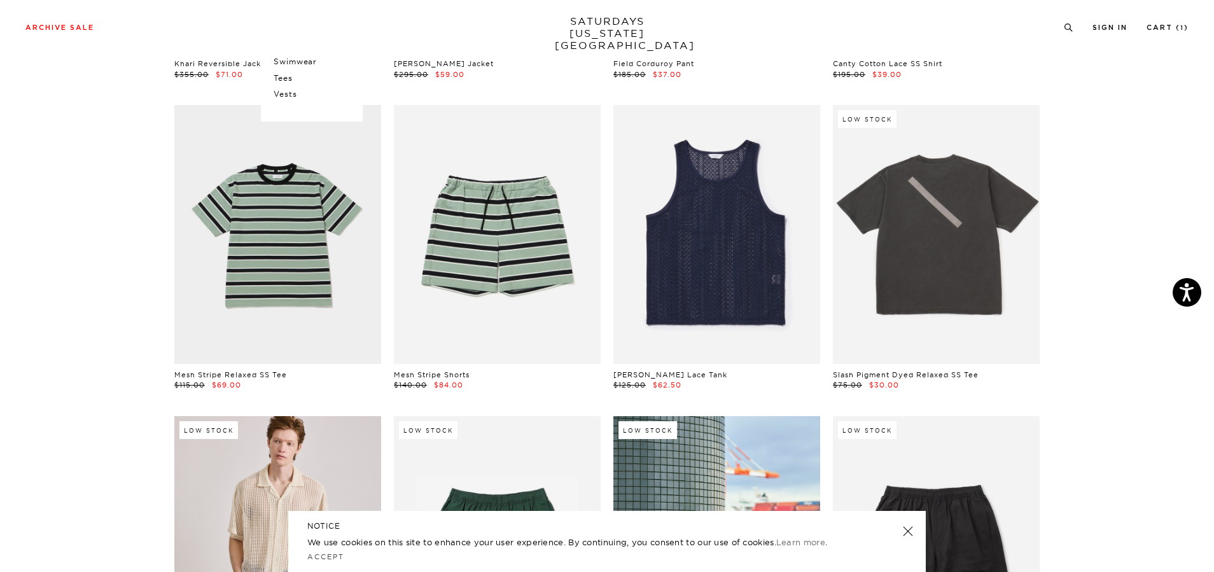
scroll to position [573, 0]
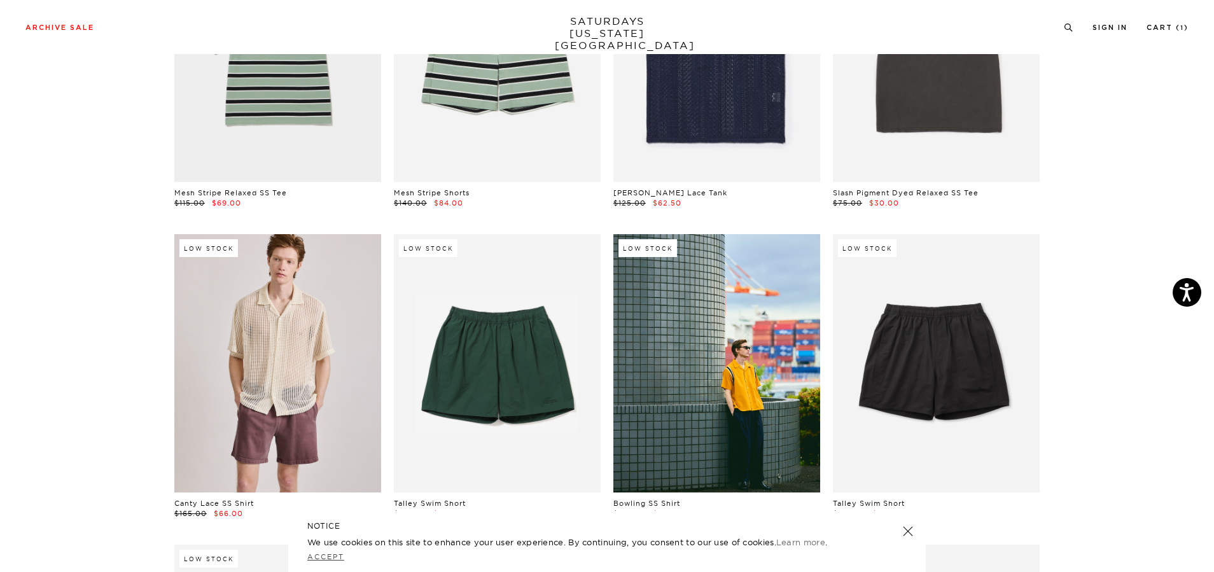
click at [316, 555] on link "Accept" at bounding box center [325, 556] width 37 height 9
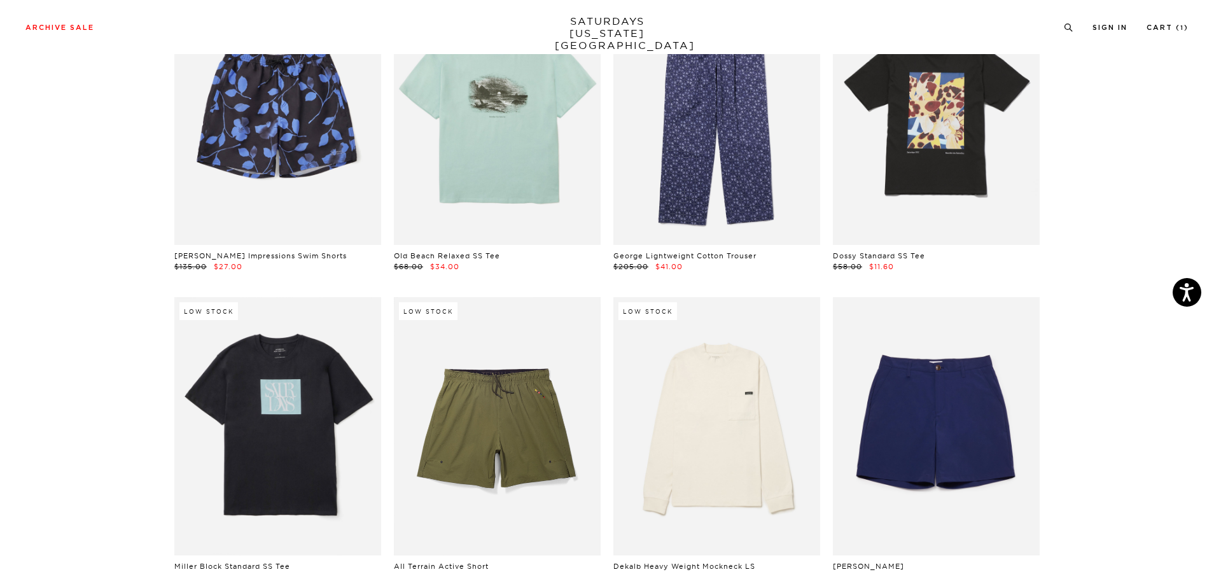
scroll to position [4835, 0]
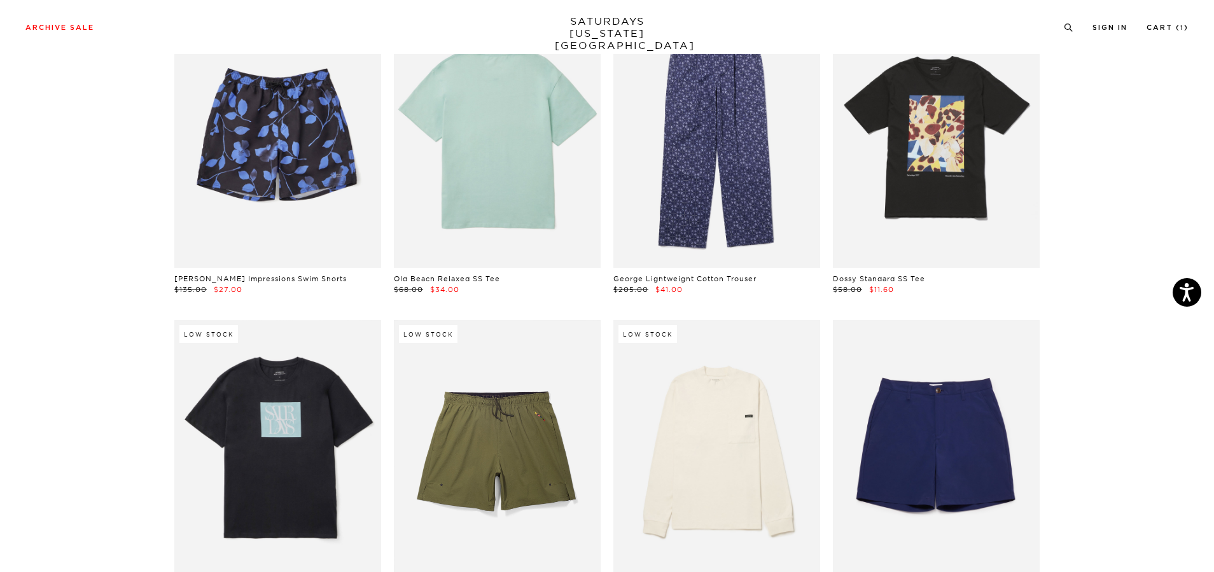
click at [474, 163] on link at bounding box center [497, 139] width 207 height 258
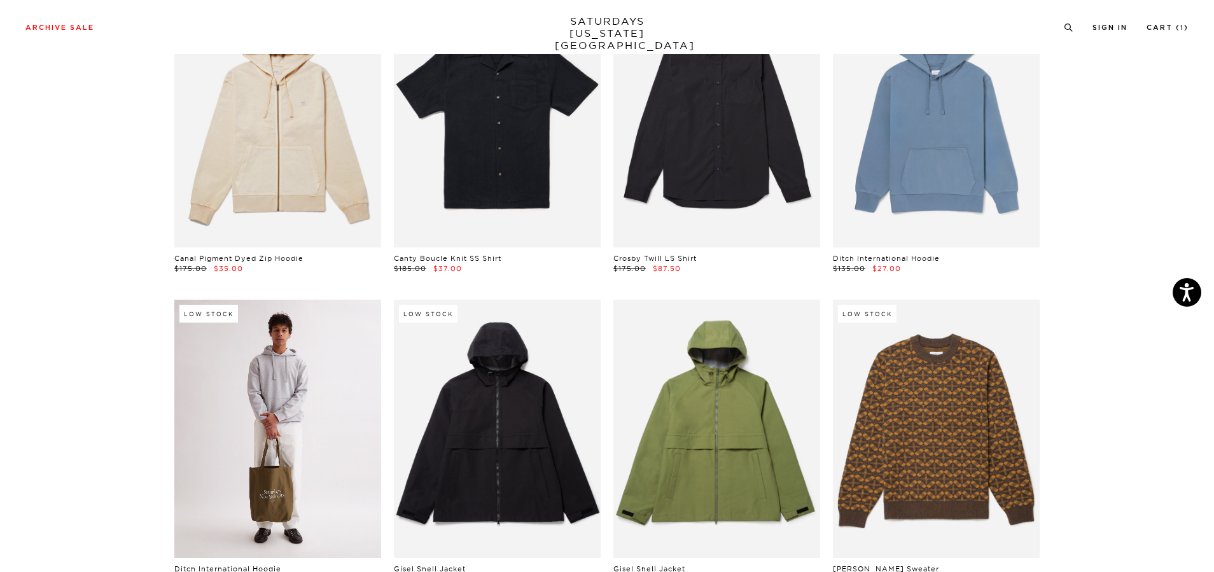
scroll to position [11387, 0]
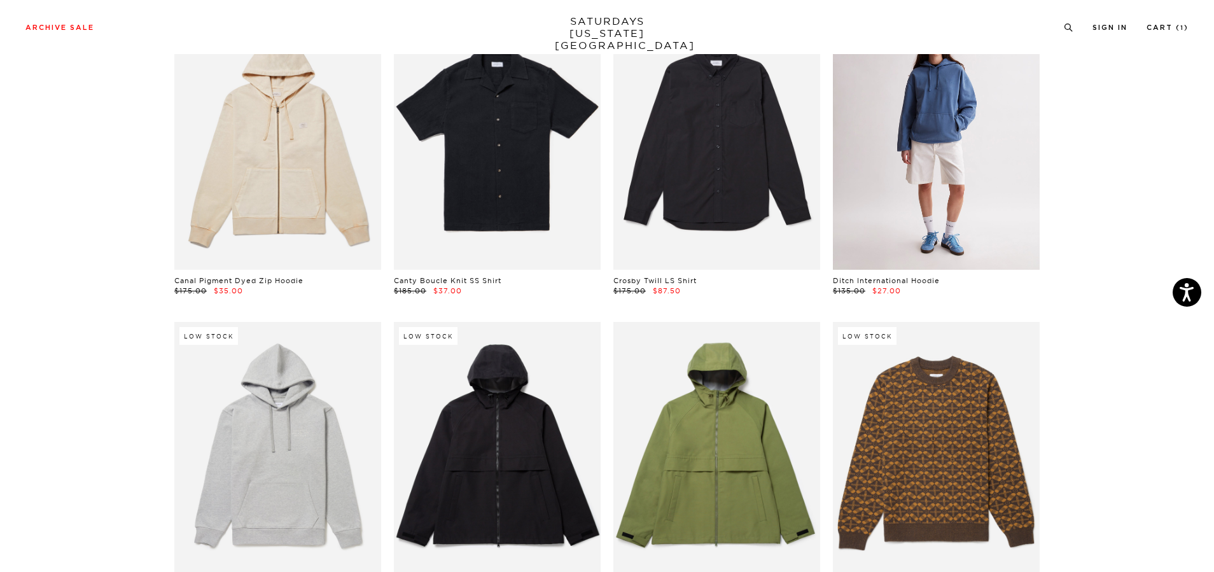
click at [940, 169] on link at bounding box center [936, 140] width 207 height 258
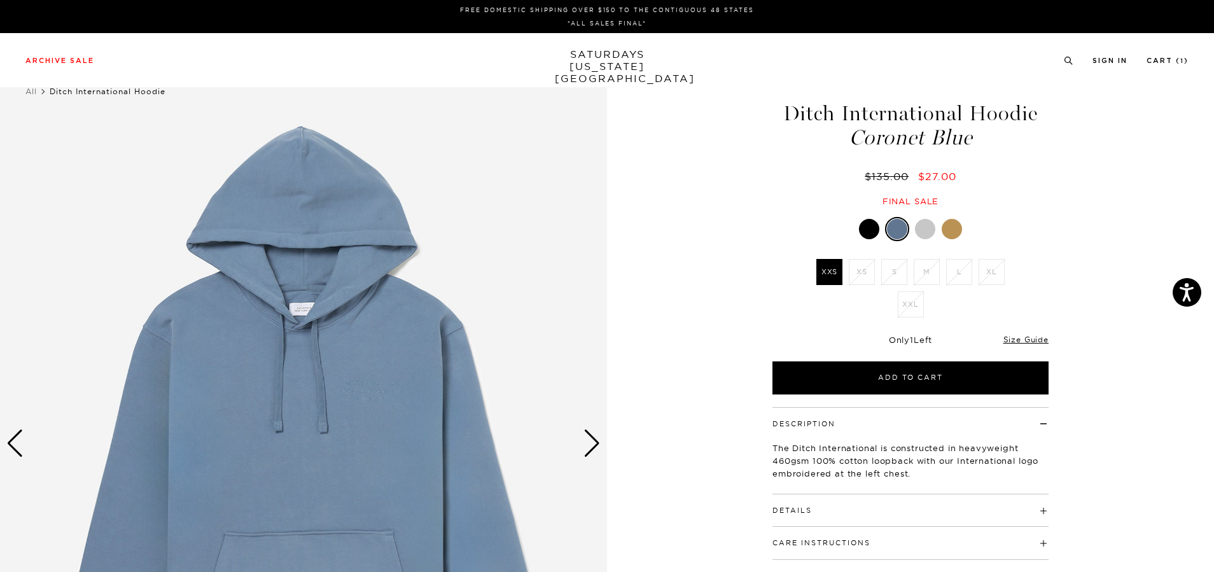
click at [960, 272] on li "L" at bounding box center [959, 272] width 32 height 26
click at [920, 228] on div at bounding box center [925, 229] width 20 height 20
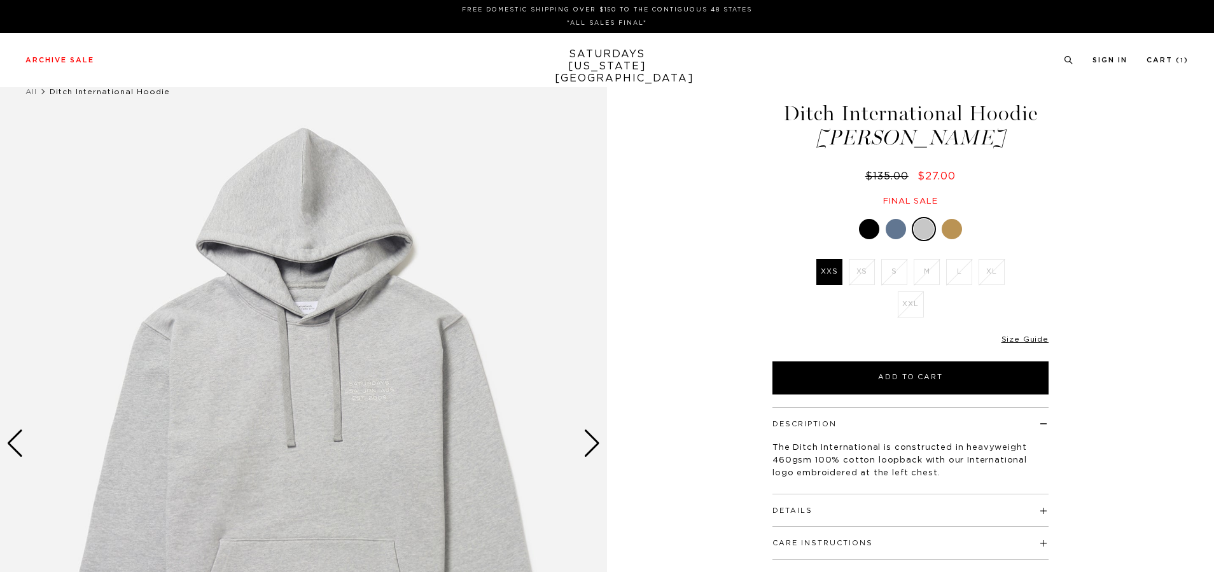
click at [947, 227] on div at bounding box center [951, 229] width 20 height 20
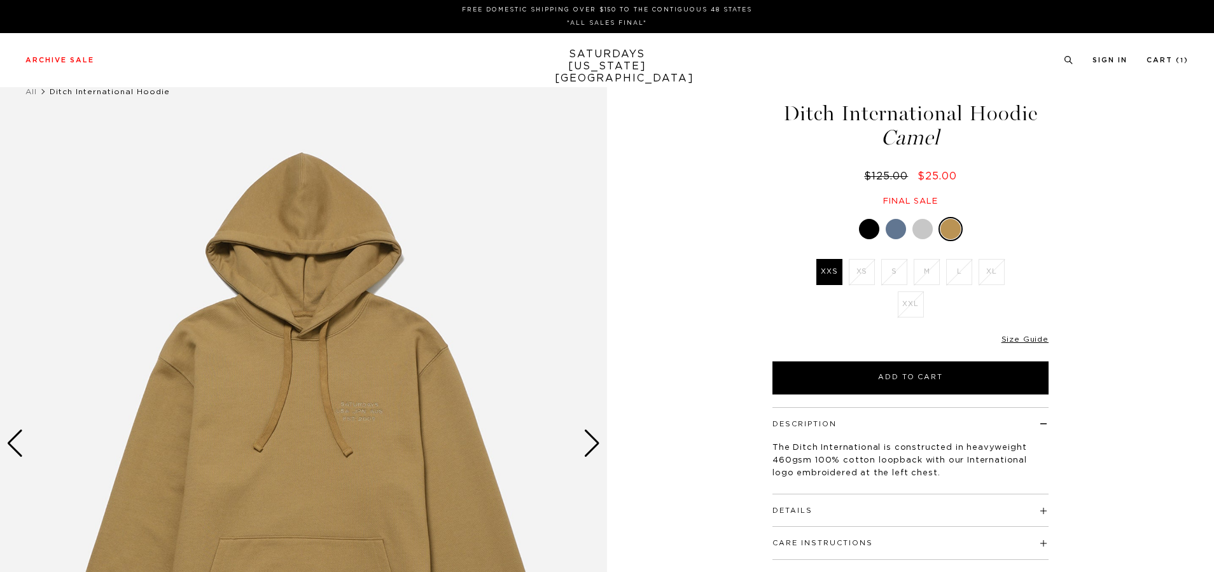
click at [873, 234] on div at bounding box center [869, 229] width 20 height 20
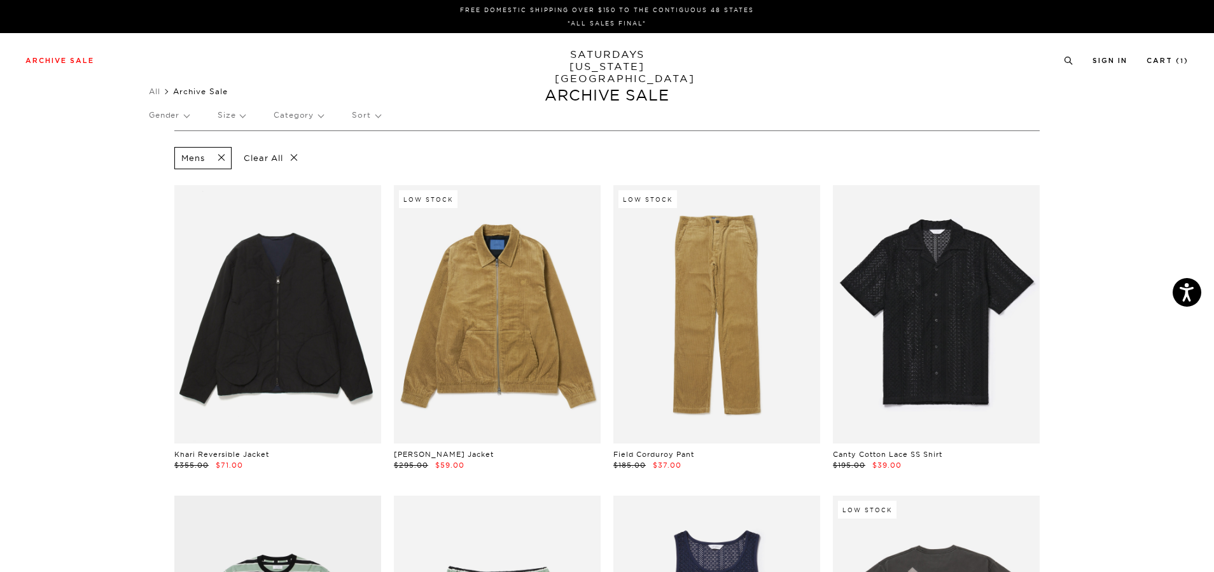
click at [184, 118] on p "Gender" at bounding box center [169, 115] width 40 height 29
click at [166, 190] on p "Women's" at bounding box center [187, 192] width 76 height 17
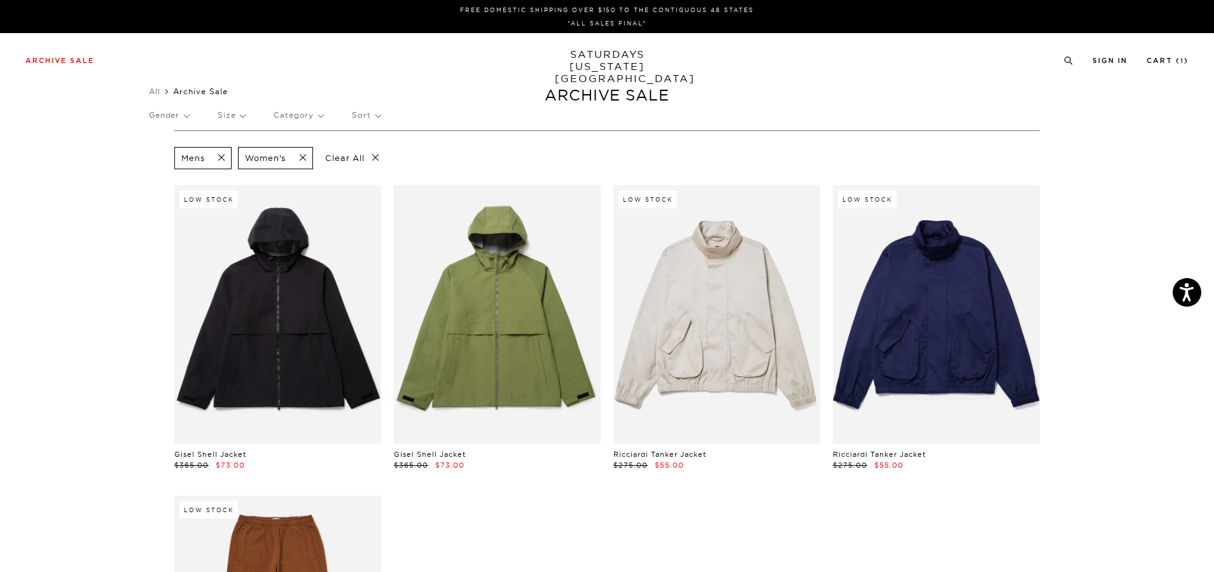
click at [224, 159] on span at bounding box center [217, 158] width 27 height 12
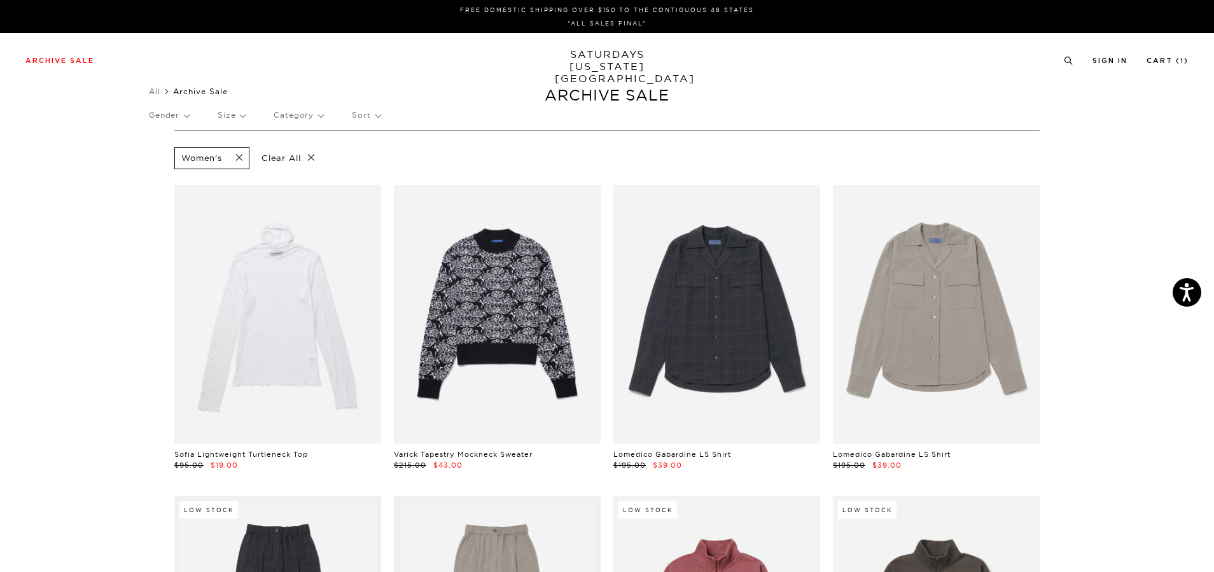
click at [189, 113] on p "Gender" at bounding box center [169, 115] width 40 height 29
click at [180, 208] on p "Womens" at bounding box center [187, 208] width 76 height 17
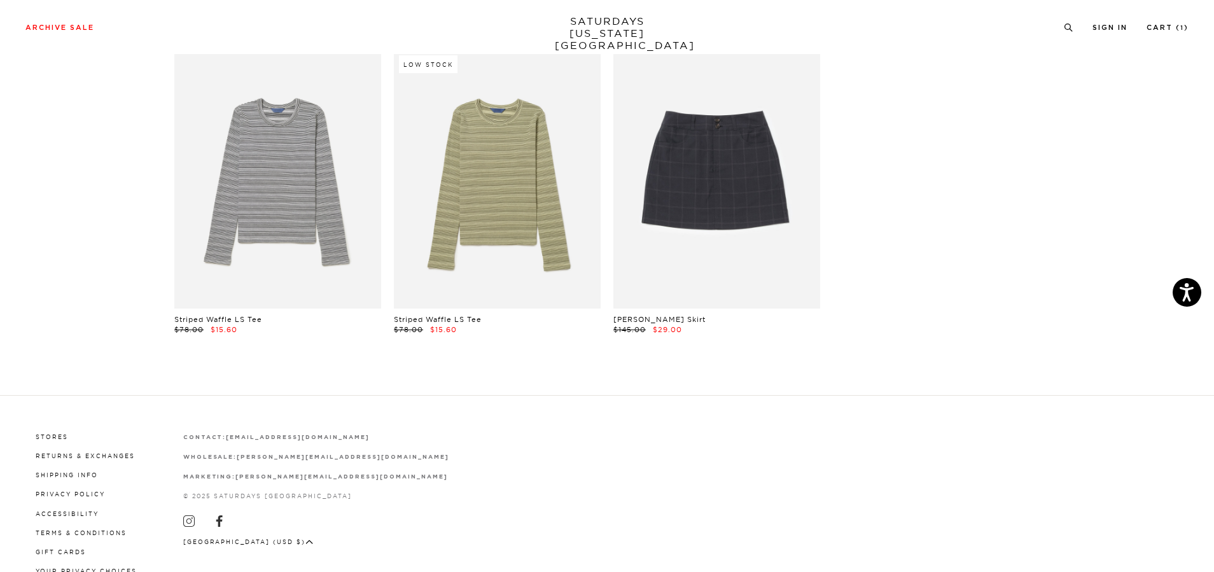
scroll to position [3279, 0]
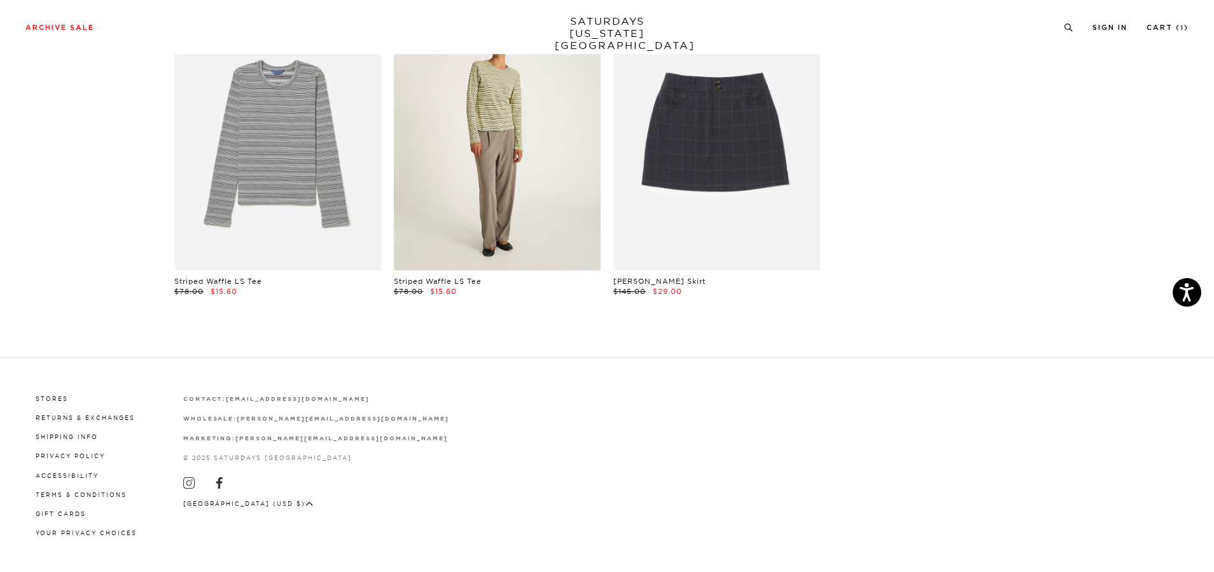
click at [489, 167] on link at bounding box center [497, 141] width 207 height 258
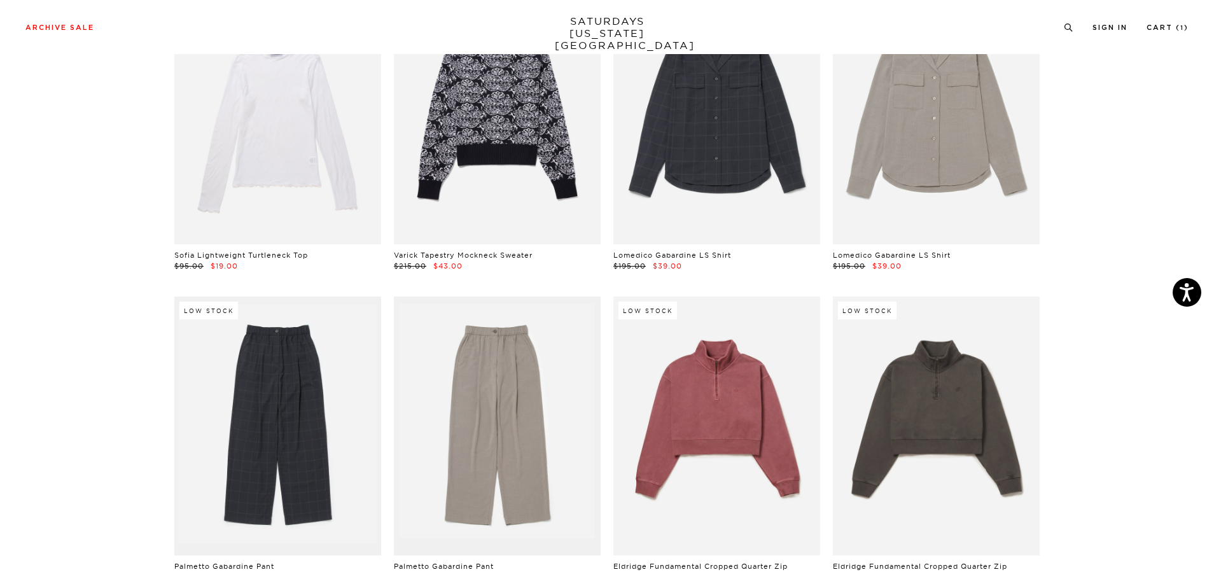
scroll to position [2707, 0]
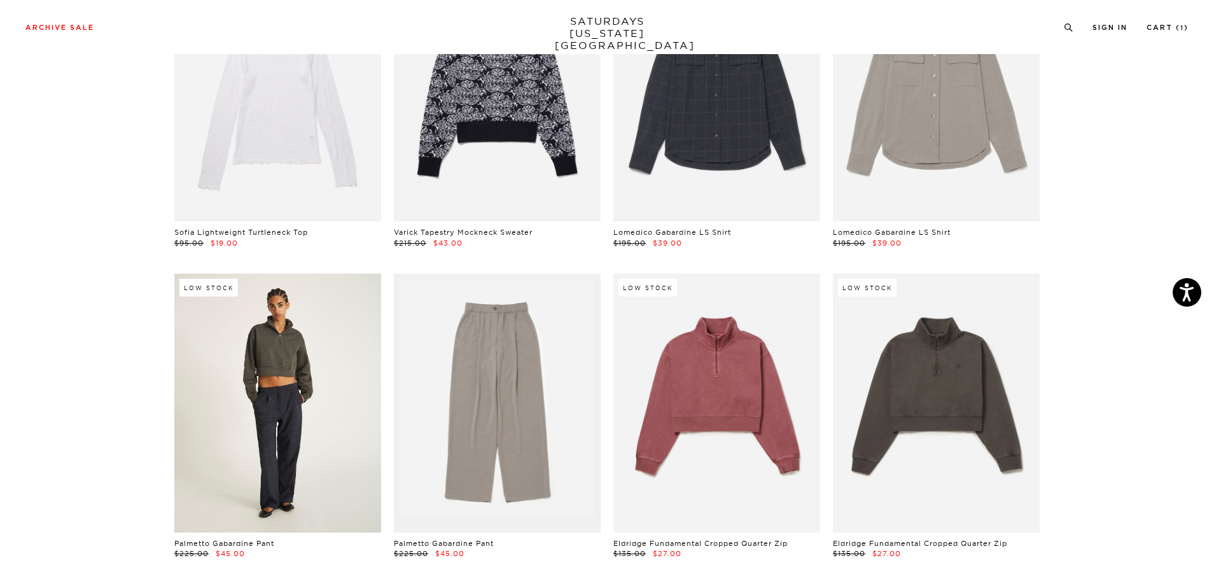
click at [260, 385] on link at bounding box center [277, 403] width 207 height 258
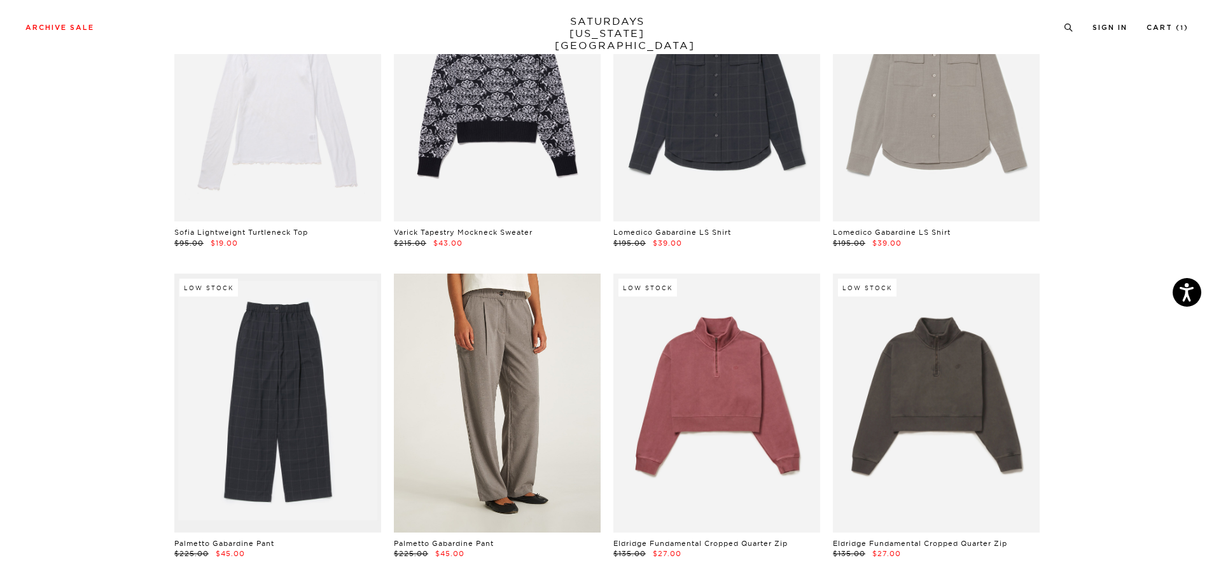
click at [494, 345] on link at bounding box center [497, 403] width 207 height 258
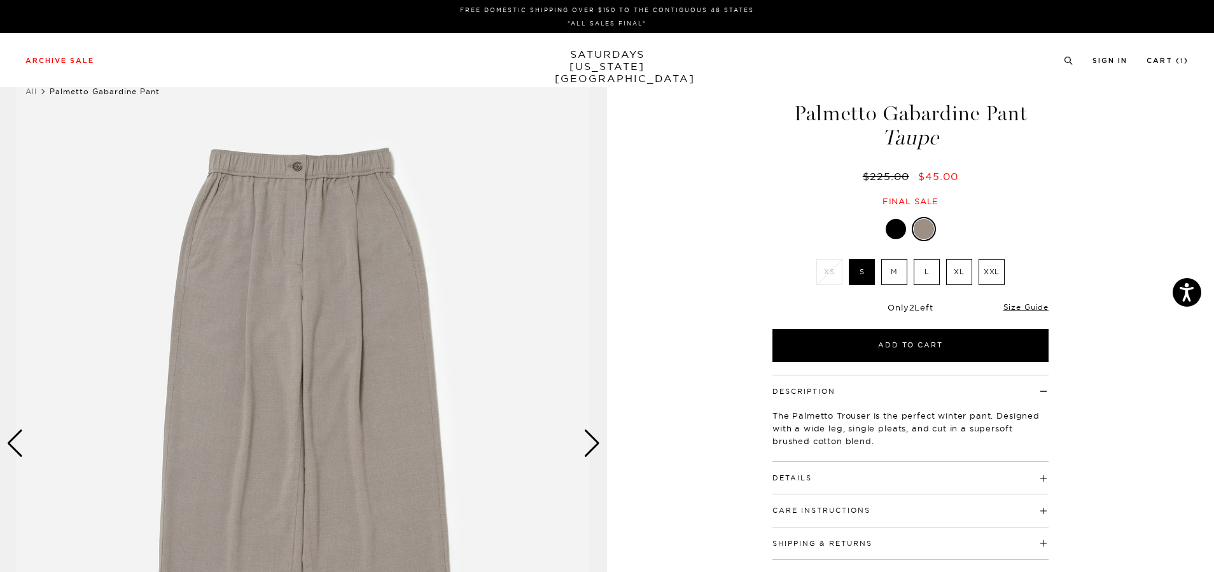
click at [921, 272] on label "L" at bounding box center [926, 272] width 26 height 26
click at [0, 0] on input "L" at bounding box center [0, 0] width 0 height 0
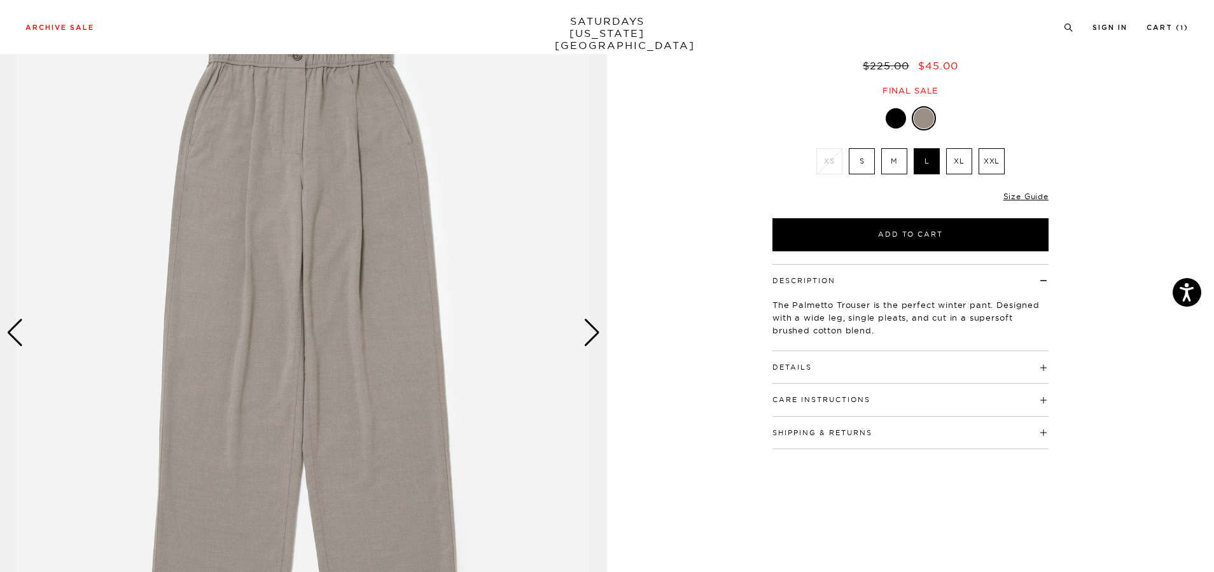
scroll to position [64, 0]
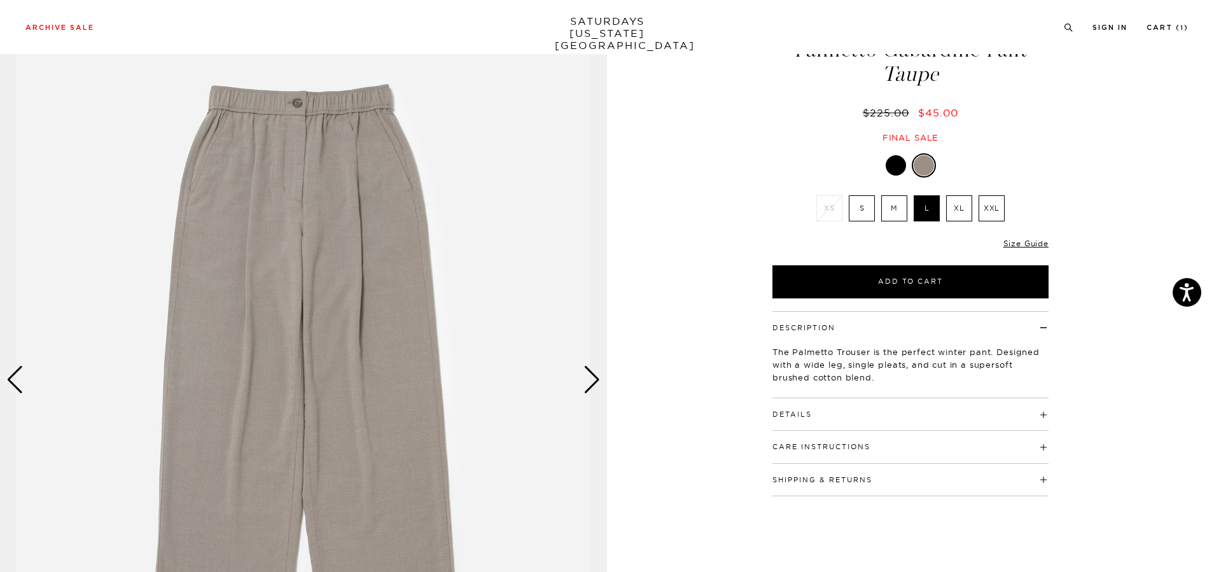
click at [596, 378] on div "Next slide" at bounding box center [591, 380] width 17 height 28
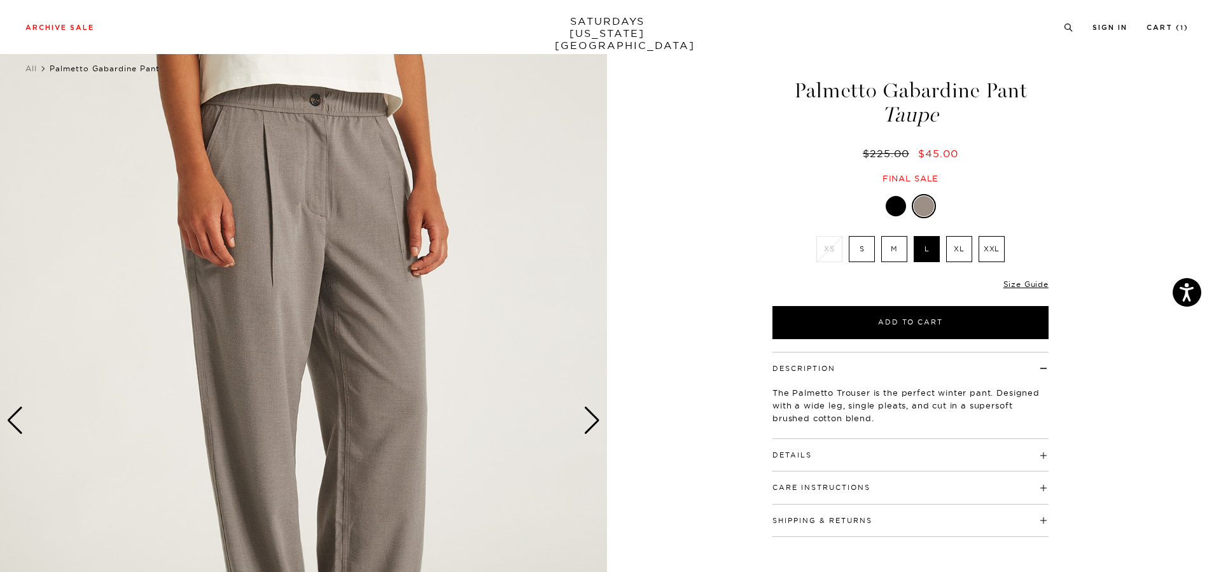
scroll to position [0, 0]
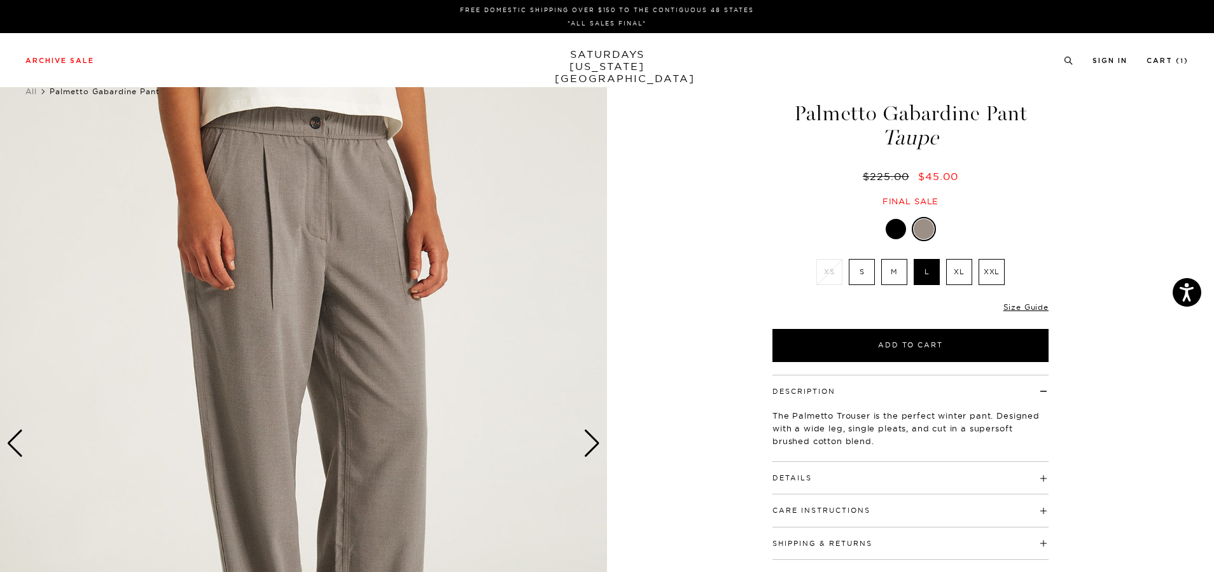
click at [593, 443] on div "Next slide" at bounding box center [591, 443] width 17 height 28
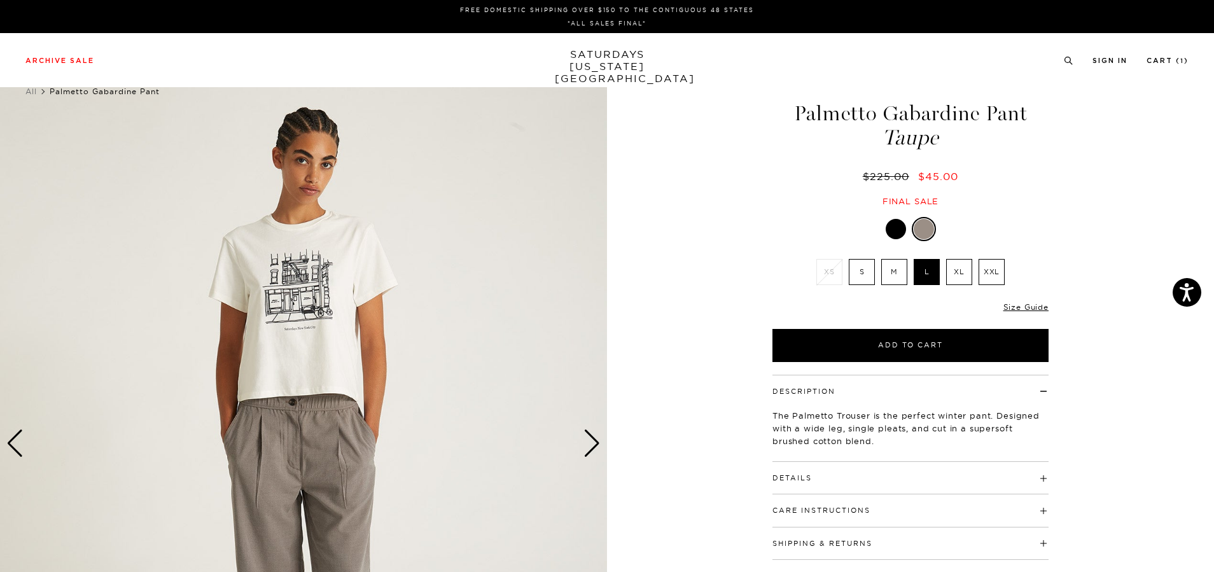
click at [592, 443] on div "Next slide" at bounding box center [591, 443] width 17 height 28
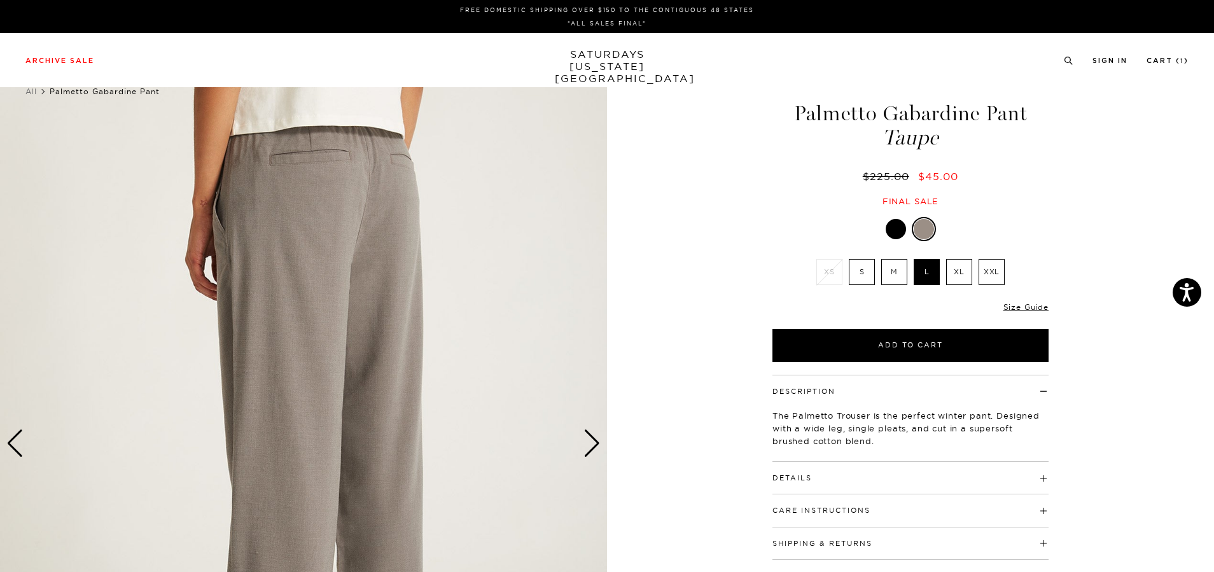
click at [591, 443] on div "Next slide" at bounding box center [591, 443] width 17 height 28
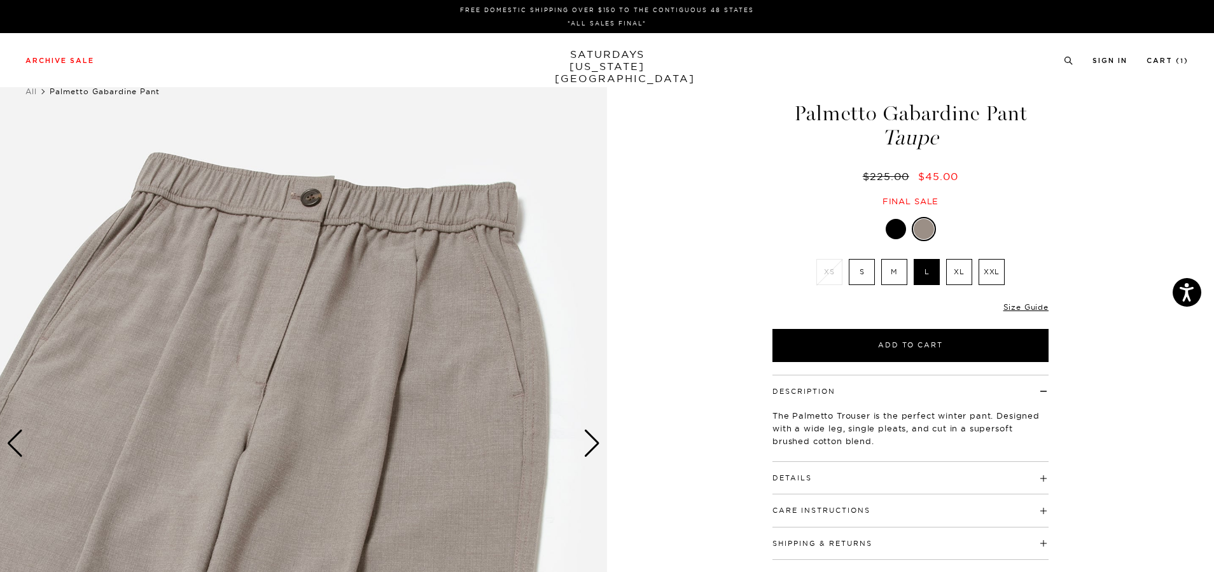
click at [591, 443] on div "Next slide" at bounding box center [591, 443] width 17 height 28
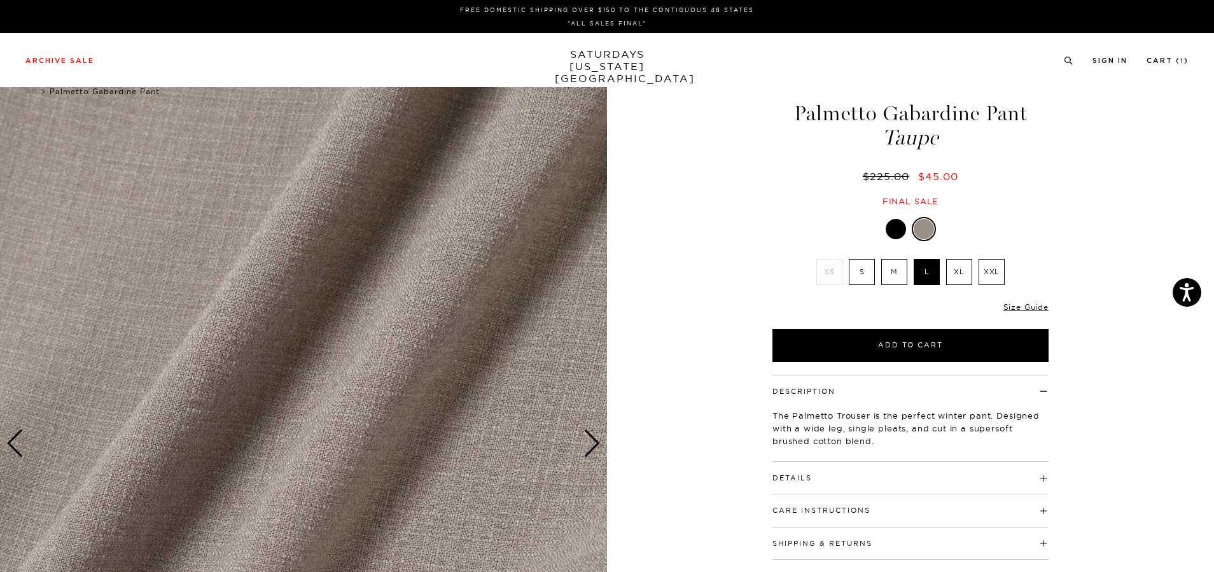
click at [590, 443] on div "Next slide" at bounding box center [591, 443] width 17 height 28
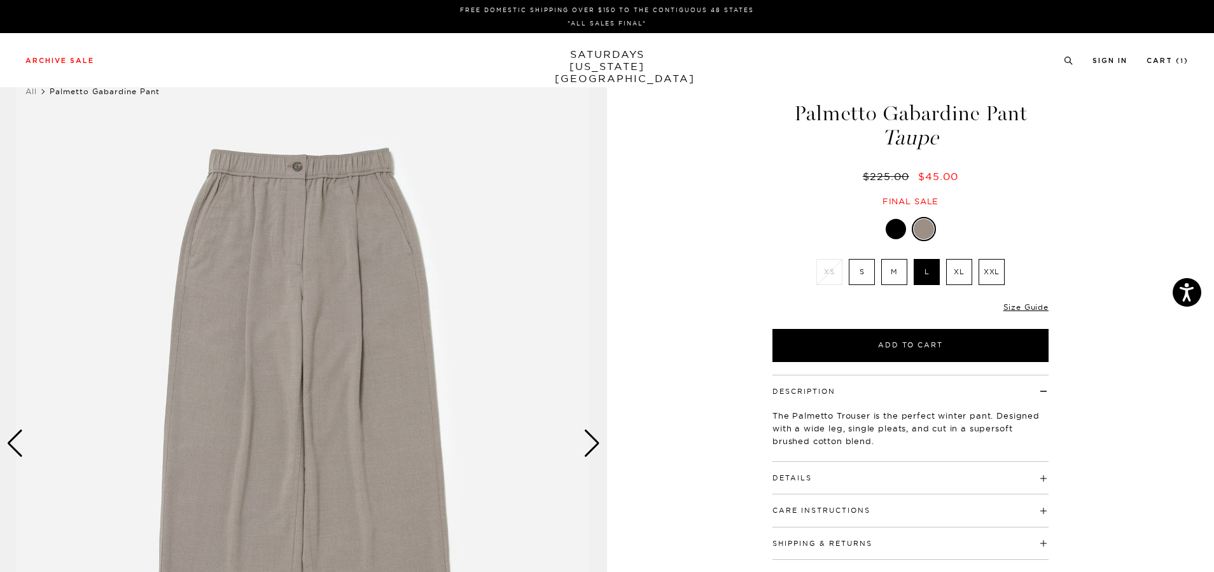
click at [590, 443] on div "Next slide" at bounding box center [591, 443] width 17 height 28
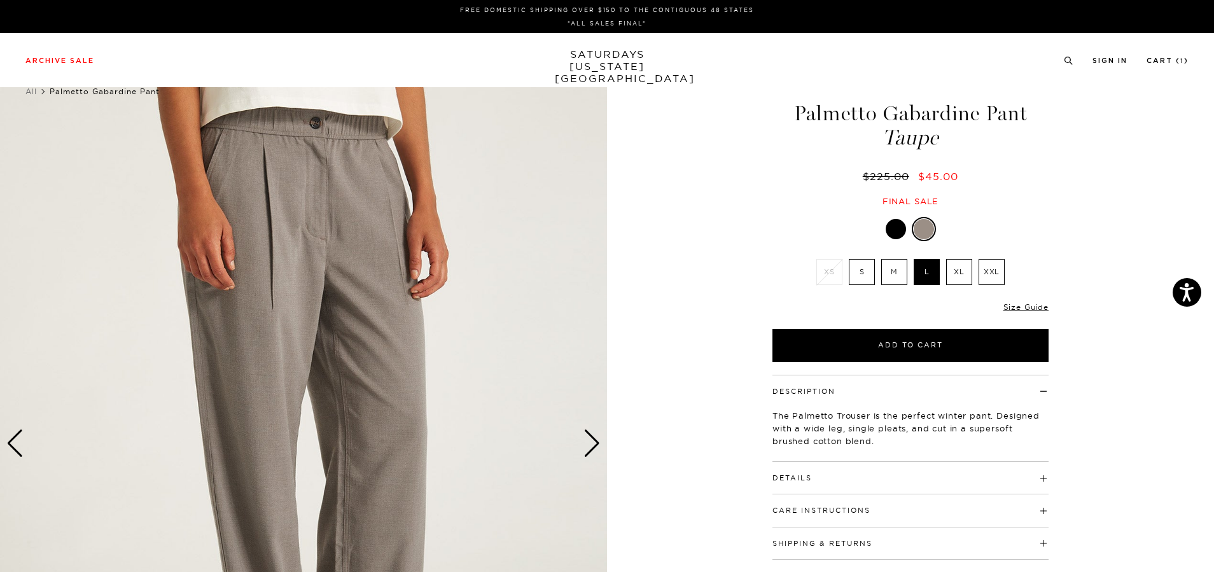
click at [590, 443] on div "Next slide" at bounding box center [591, 443] width 17 height 28
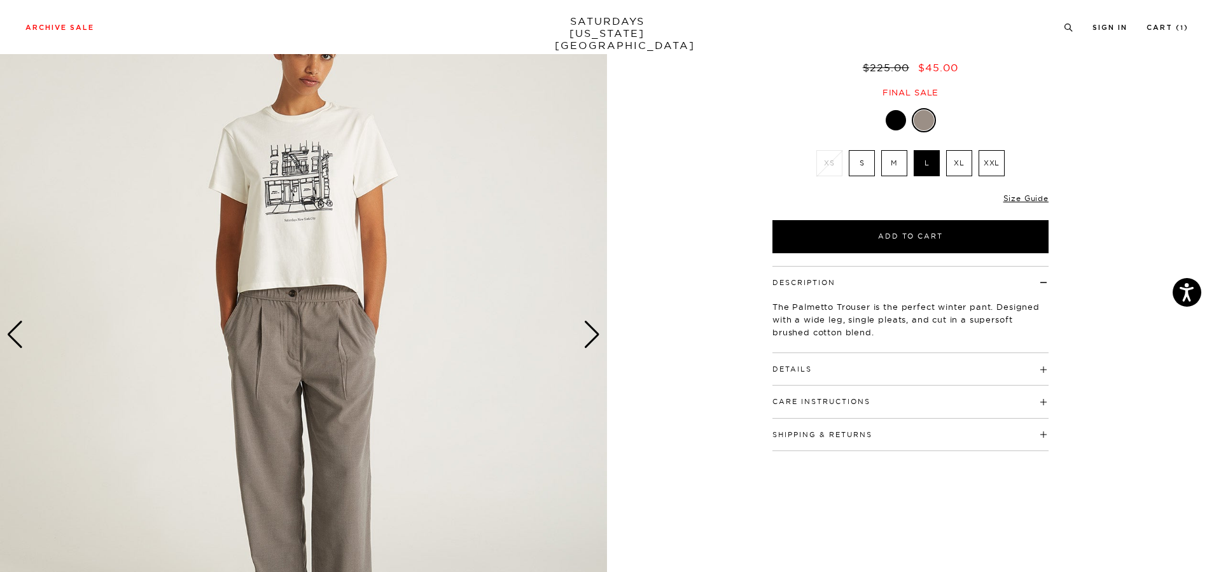
scroll to position [78, 0]
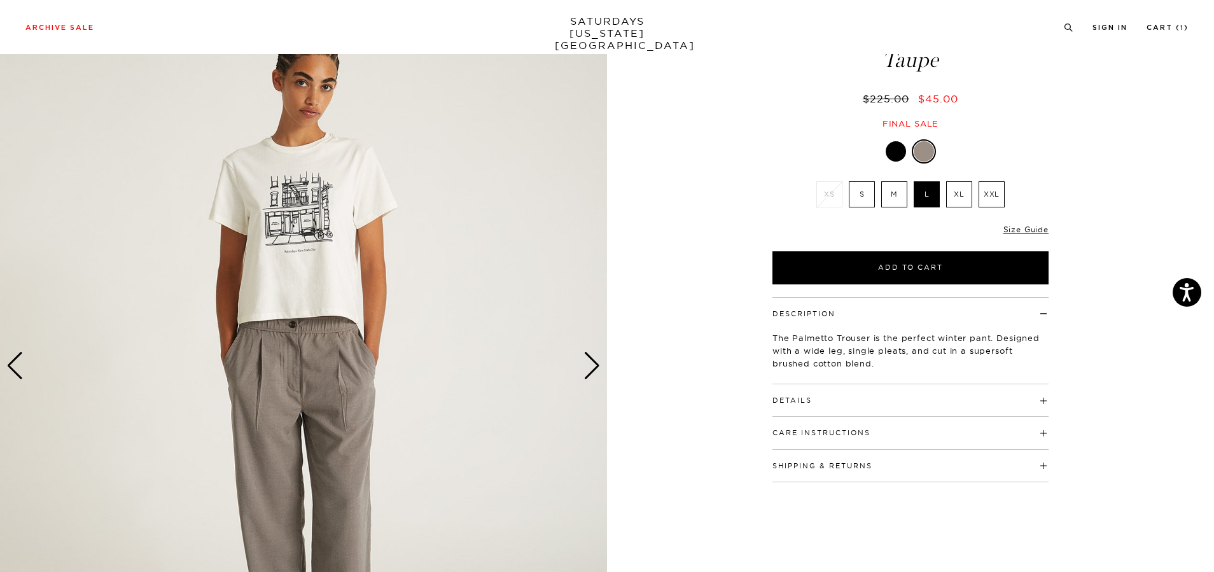
click at [290, 254] on img at bounding box center [303, 366] width 607 height 759
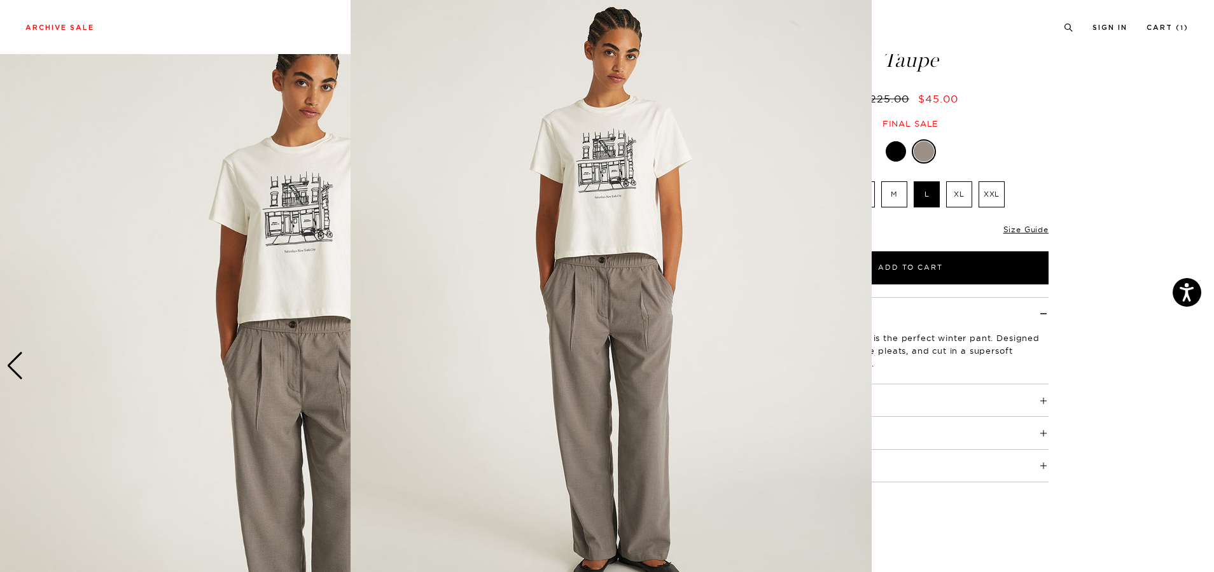
scroll to position [0, 0]
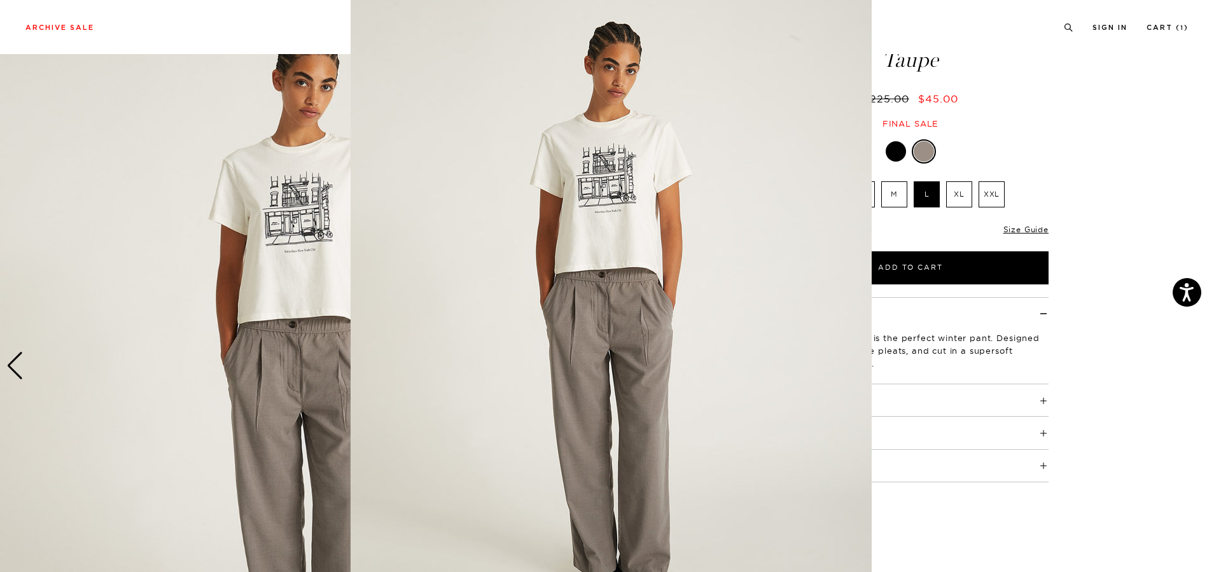
click at [628, 192] on img at bounding box center [611, 310] width 521 height 651
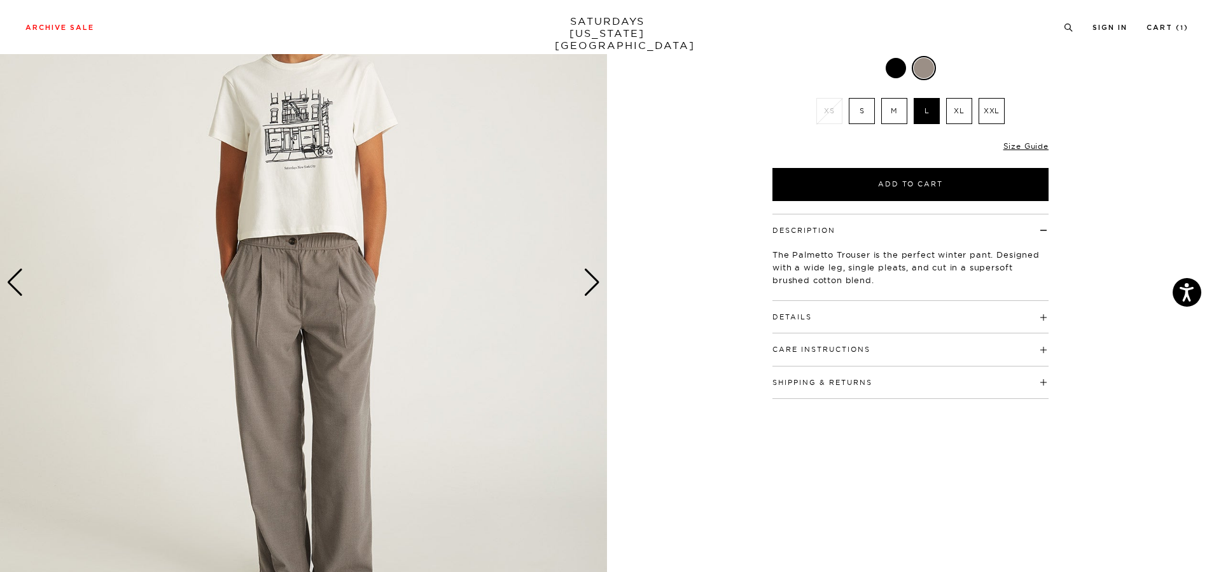
scroll to position [191, 0]
